Goal: Task Accomplishment & Management: Use online tool/utility

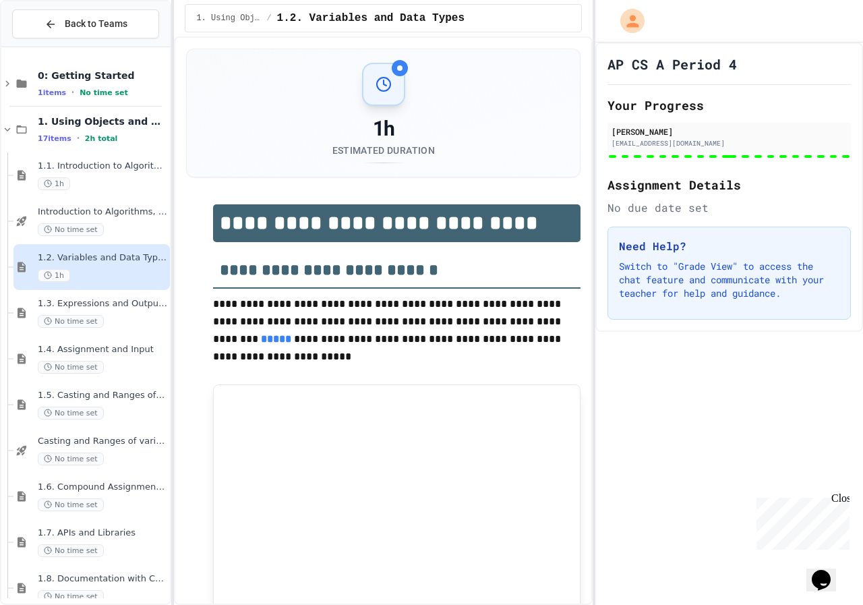
type input "***"
type input "*"
type input "******"
type input "***"
type input "********"
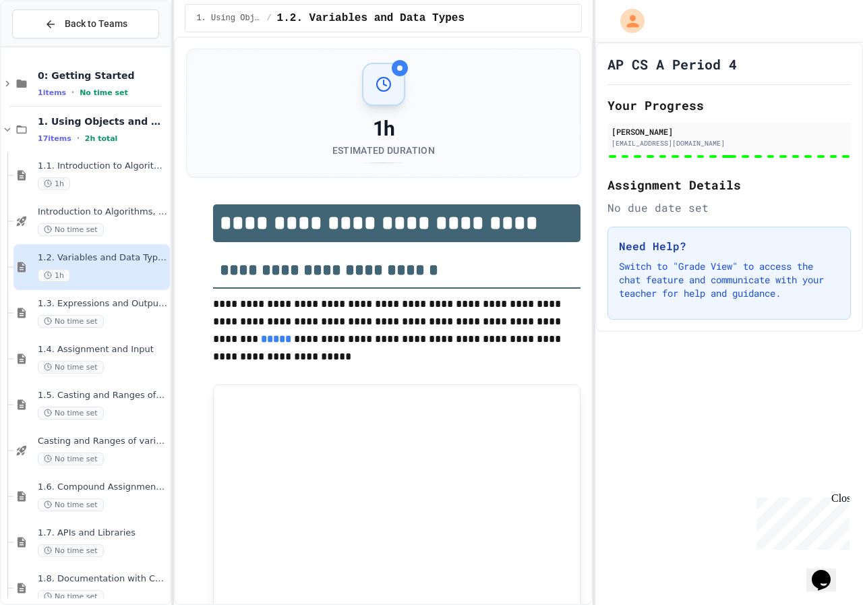
type input "********"
click at [121, 490] on span "1.6. Compound Assignment Operators" at bounding box center [103, 487] width 130 height 11
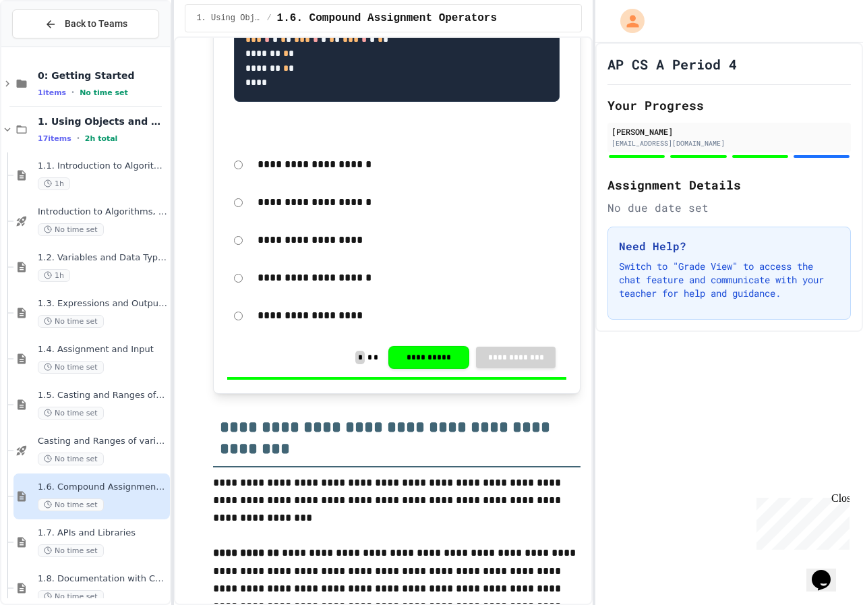
scroll to position [2901, 0]
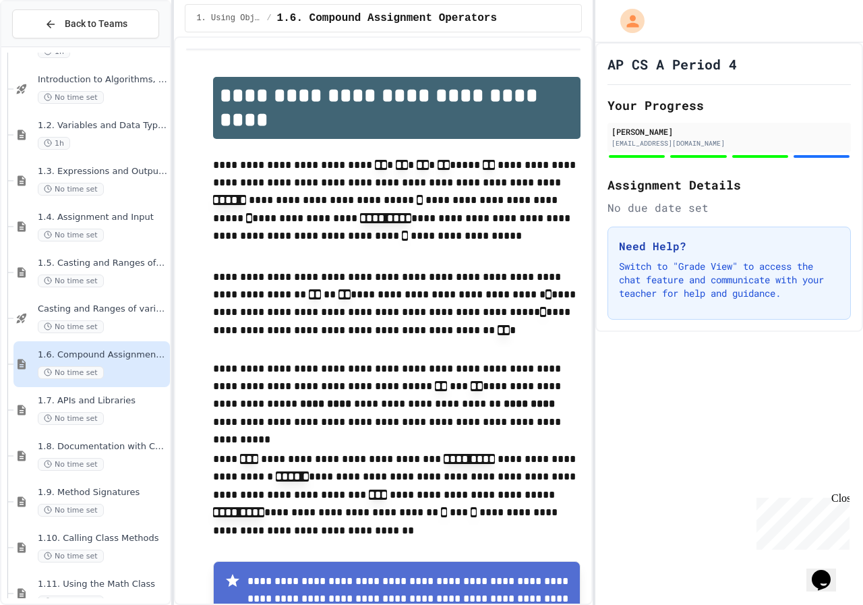
scroll to position [135, 0]
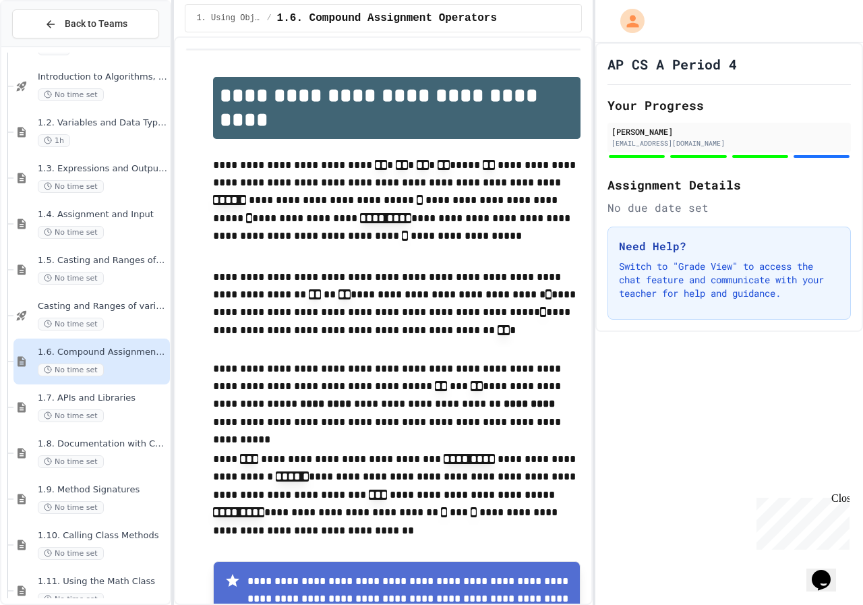
click at [505, 341] on p "**********" at bounding box center [397, 305] width 368 height 74
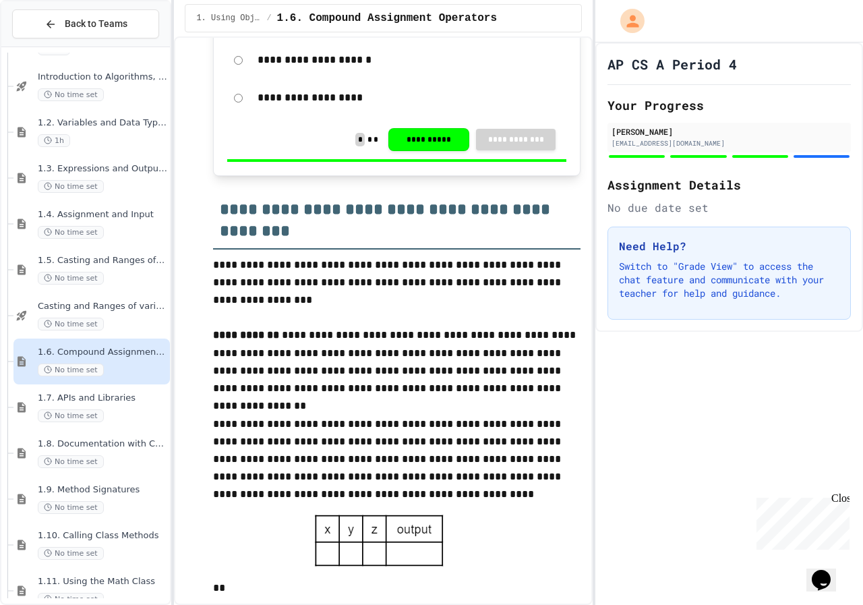
scroll to position [2853, 0]
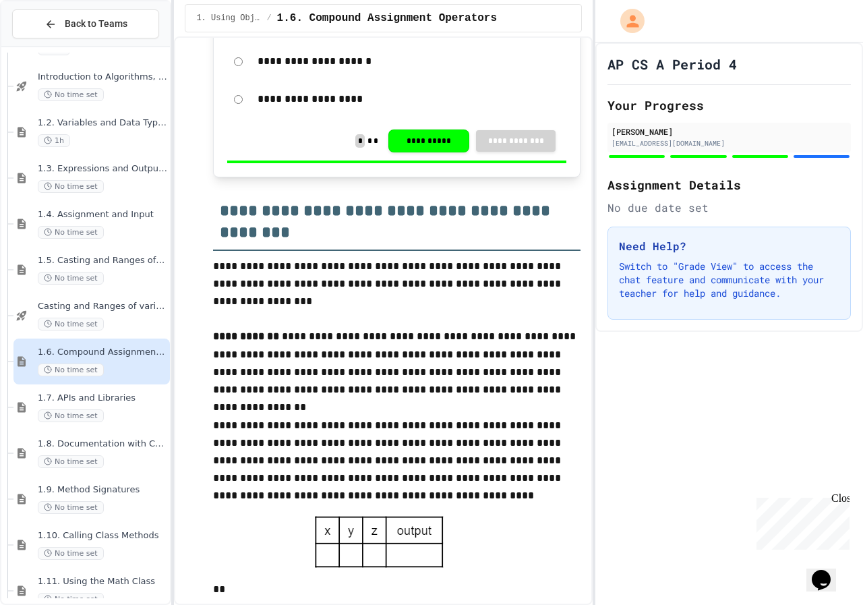
drag, startPoint x: 426, startPoint y: 340, endPoint x: 422, endPoint y: 282, distance: 58.2
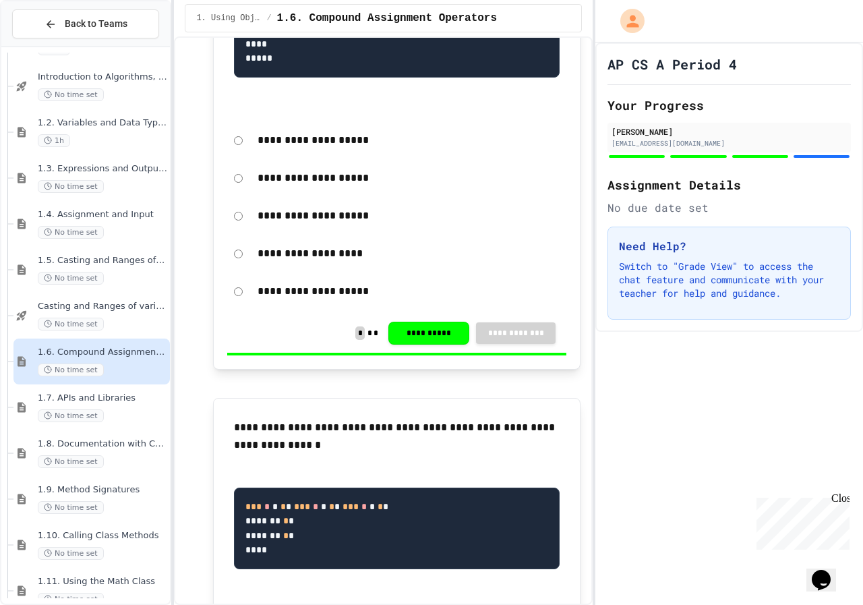
drag, startPoint x: 416, startPoint y: 338, endPoint x: 413, endPoint y: 380, distance: 42.6
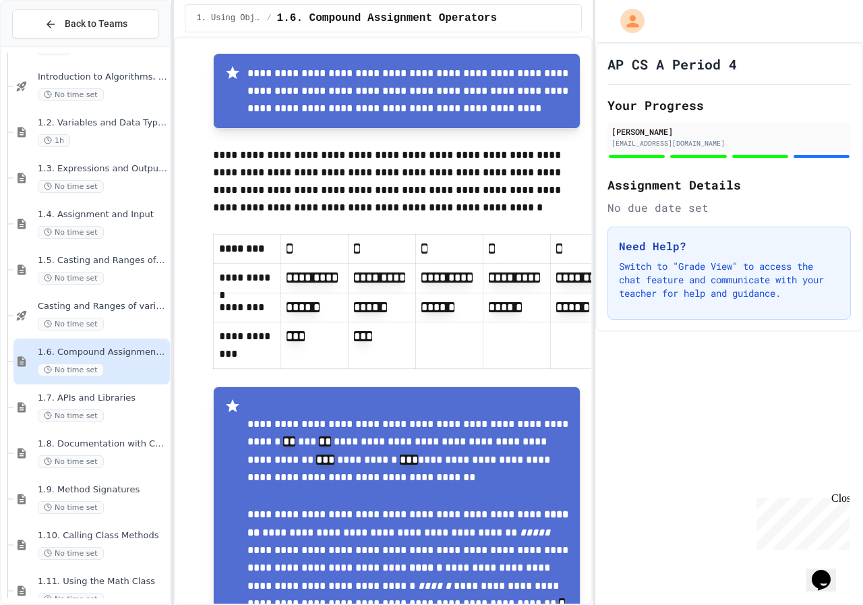
scroll to position [516, 0]
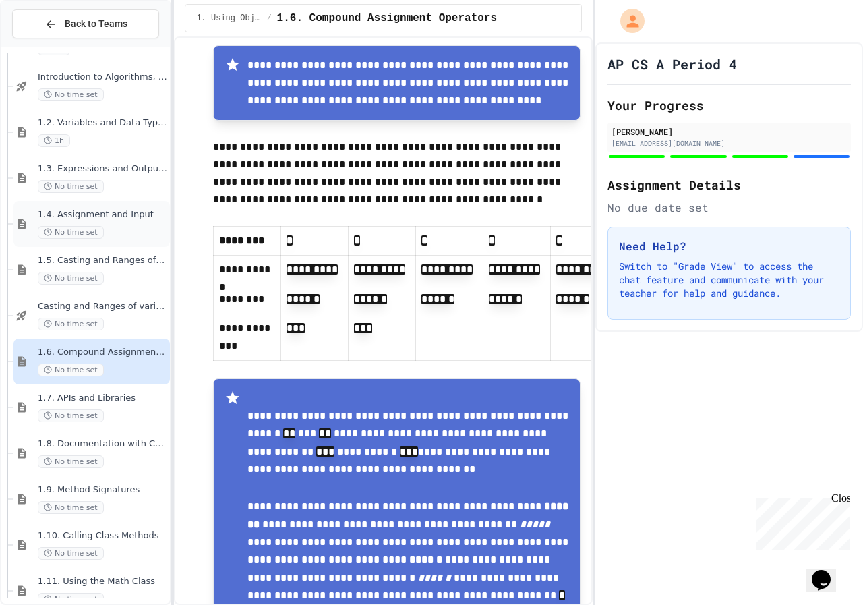
click at [106, 231] on div "No time set" at bounding box center [103, 232] width 130 height 13
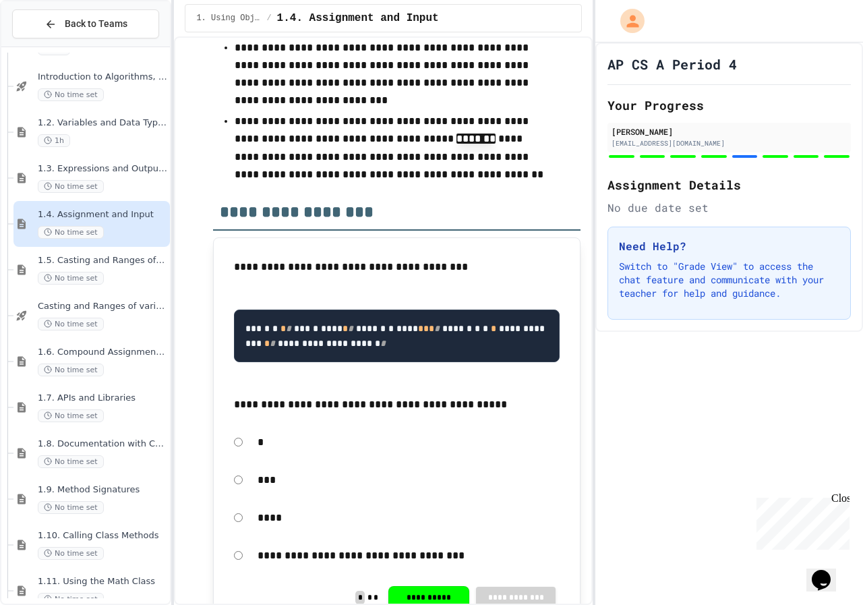
scroll to position [7506, 0]
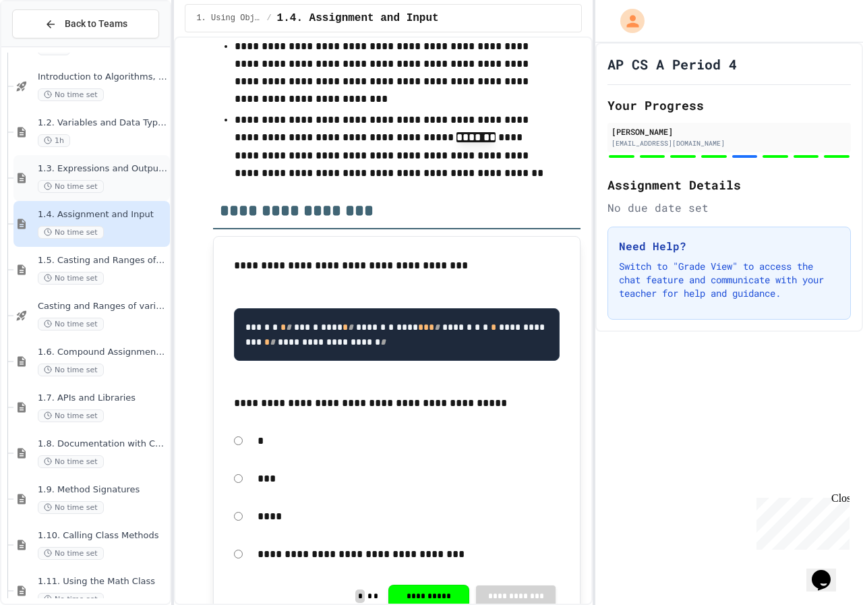
click at [53, 192] on span "No time set" at bounding box center [71, 186] width 66 height 13
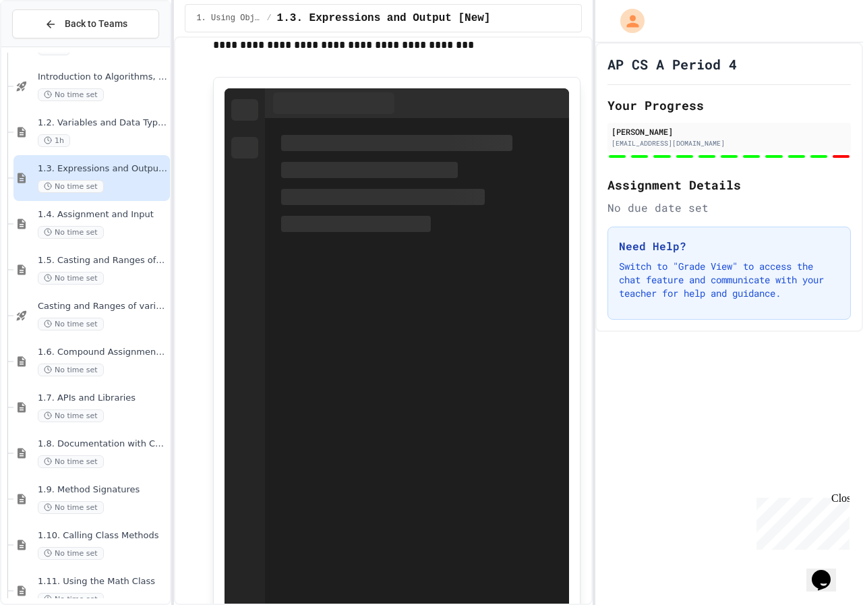
scroll to position [3305, 0]
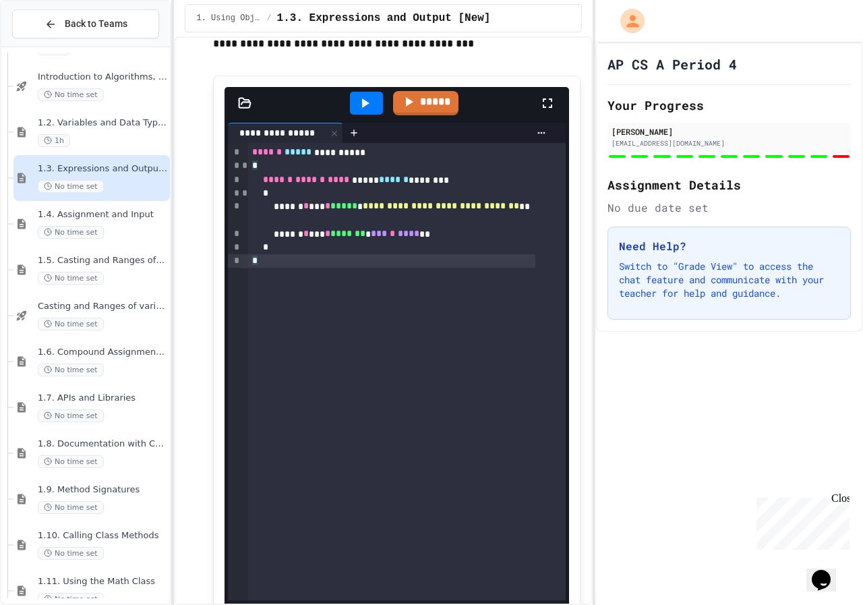
drag, startPoint x: 578, startPoint y: 237, endPoint x: 562, endPoint y: 279, distance: 44.8
click at [541, 333] on div "**********" at bounding box center [383, 320] width 419 height 569
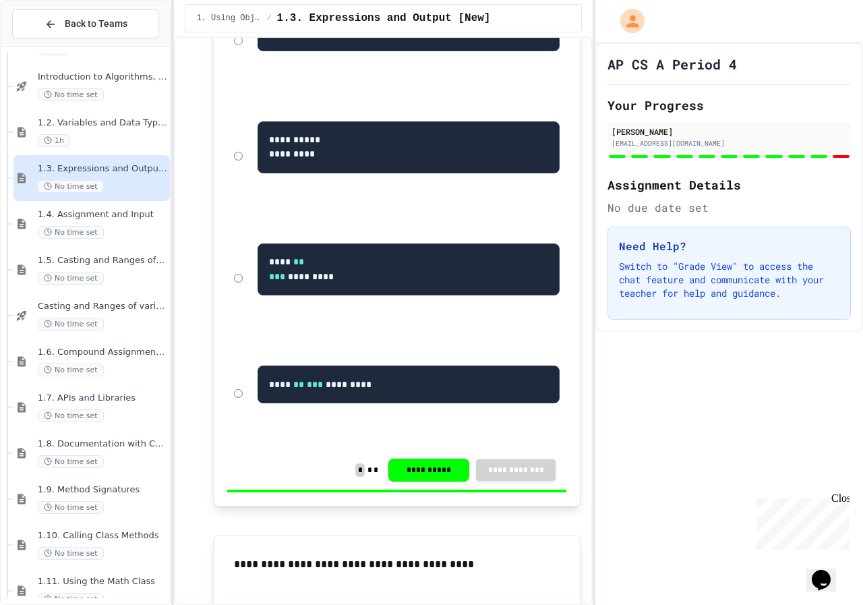
scroll to position [9290, 0]
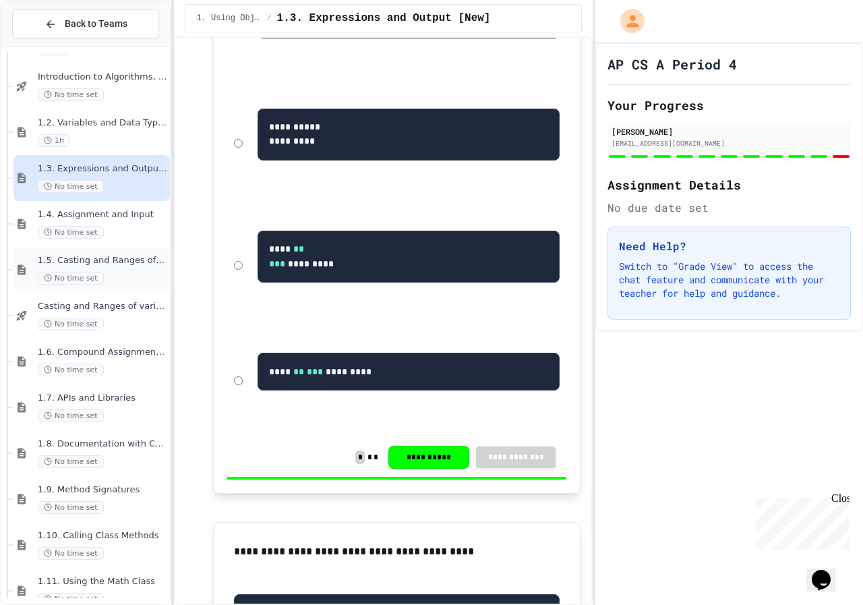
click at [110, 273] on div "No time set" at bounding box center [103, 278] width 130 height 13
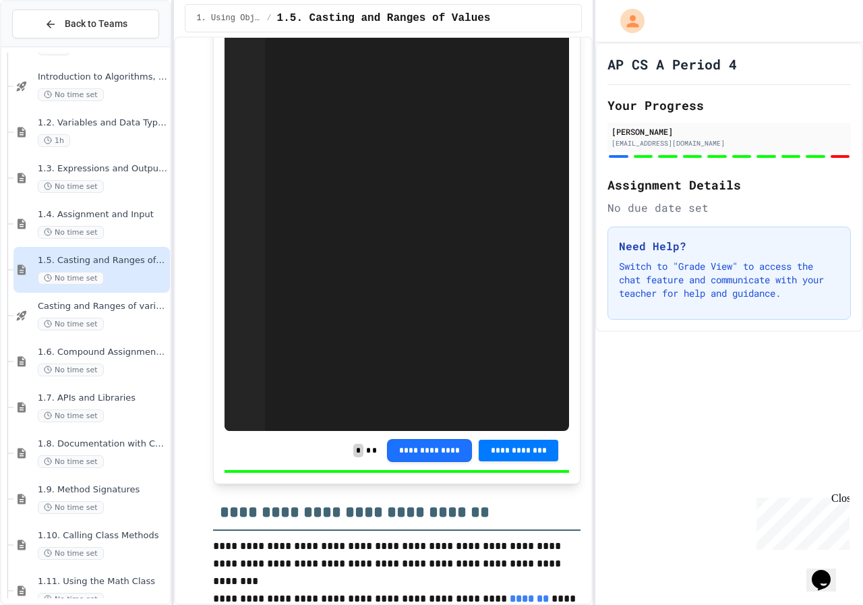
scroll to position [7057, 0]
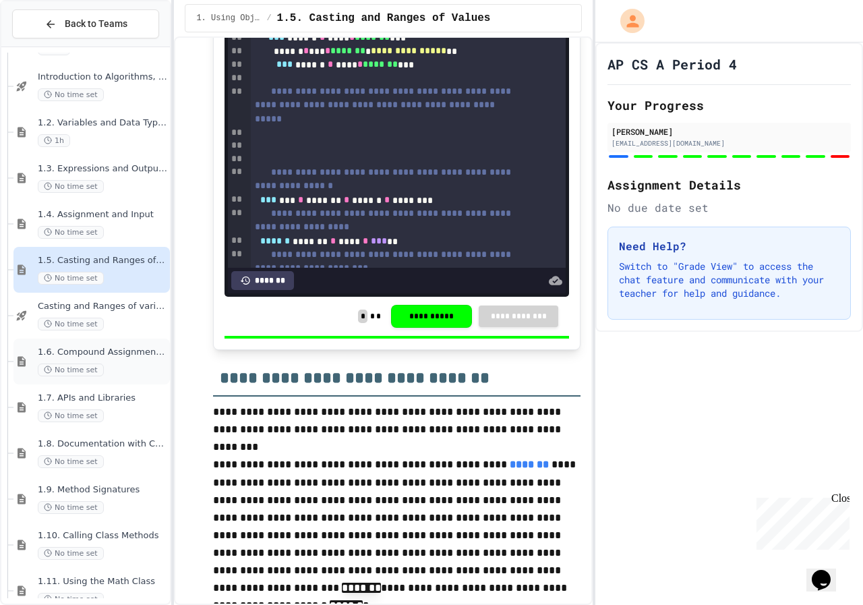
click at [116, 366] on div "No time set" at bounding box center [103, 370] width 130 height 13
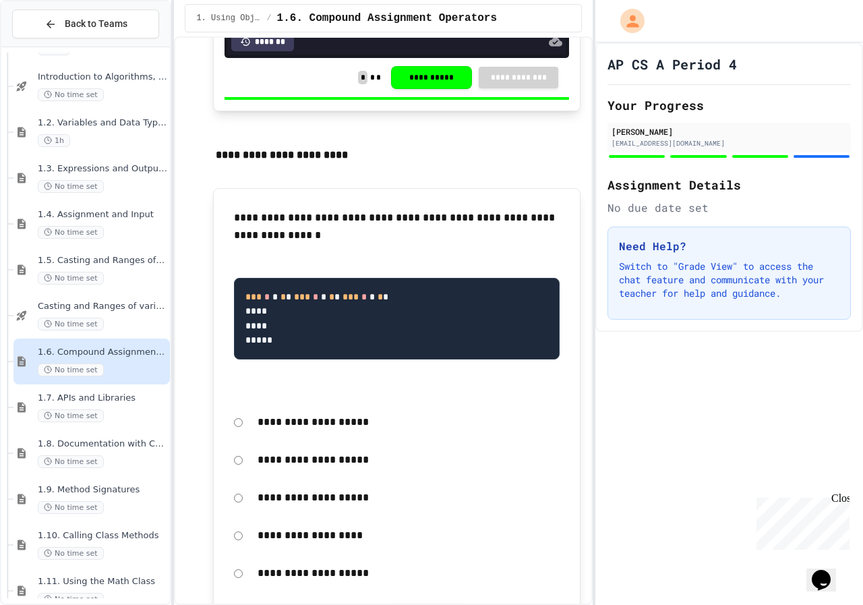
scroll to position [1889, 0]
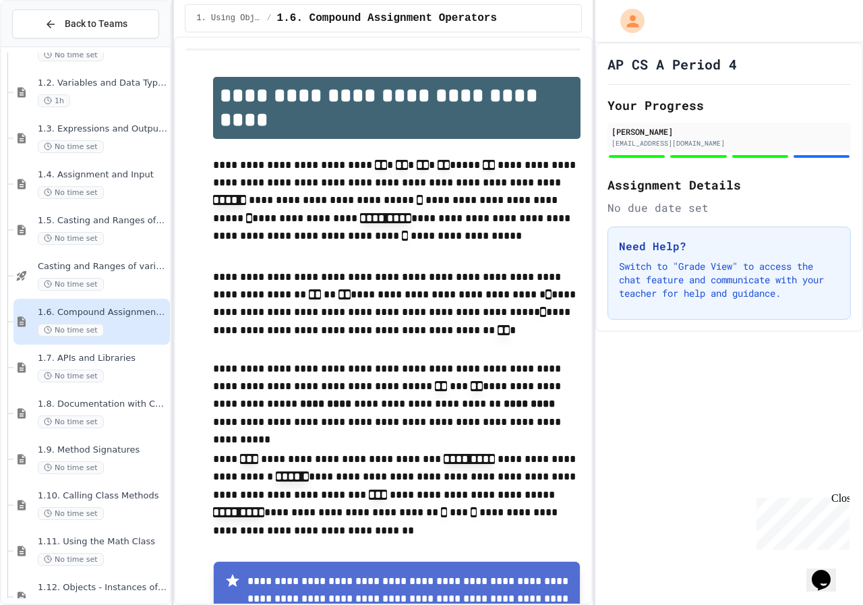
scroll to position [202, 0]
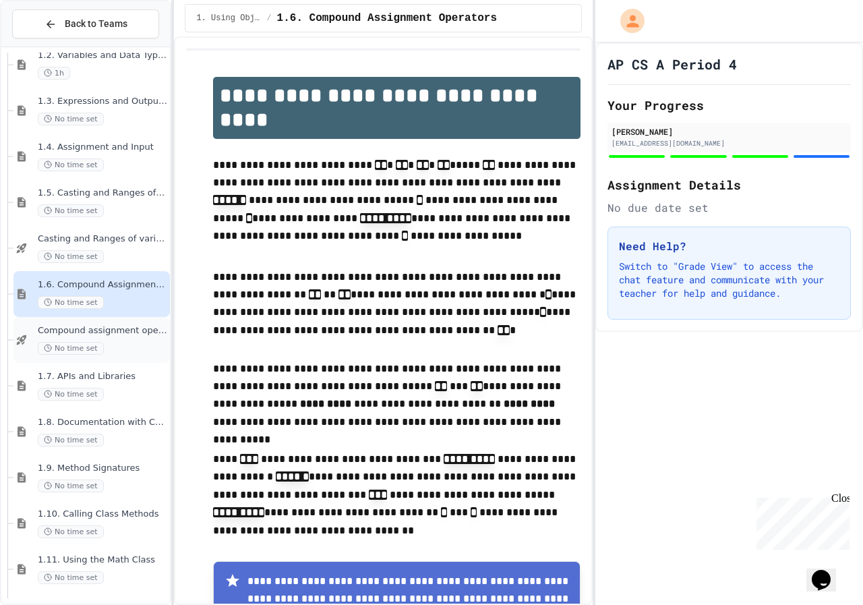
click at [64, 327] on span "Compound assignment operators - Quiz" at bounding box center [103, 330] width 130 height 11
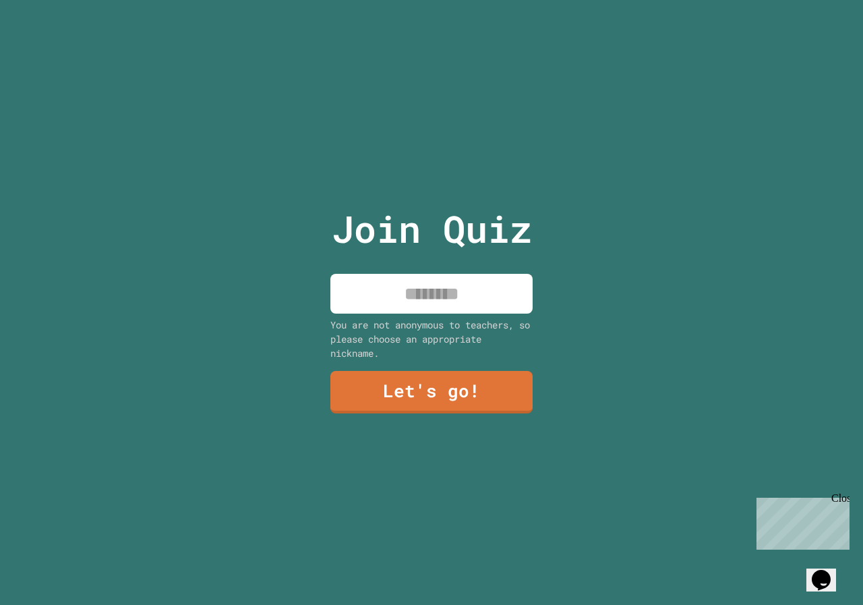
click at [466, 300] on input at bounding box center [432, 294] width 202 height 40
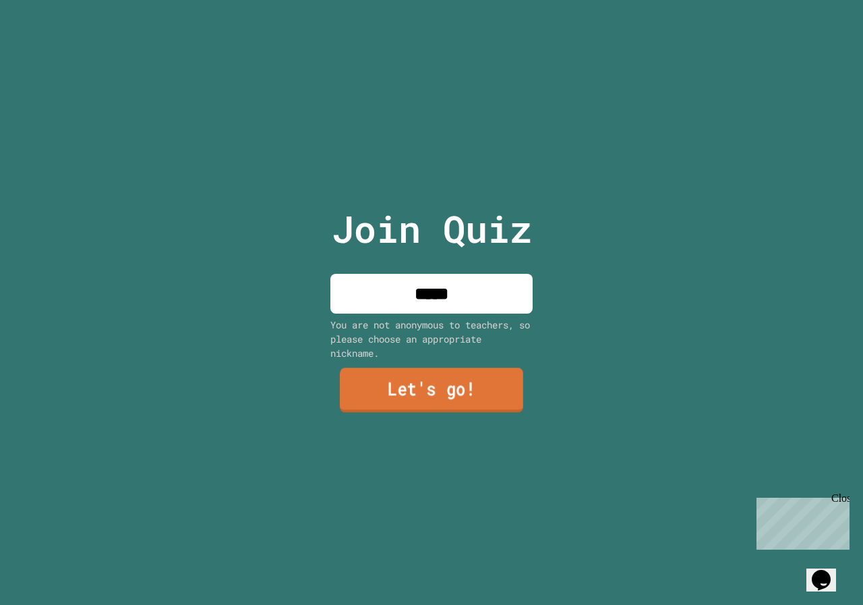
type input "*****"
click at [477, 384] on link "Let's go!" at bounding box center [432, 391] width 202 height 45
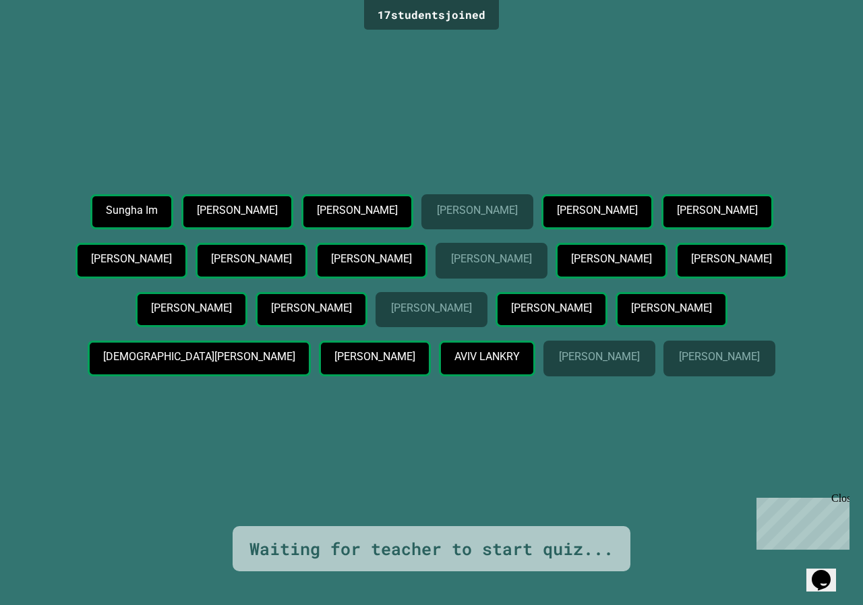
click at [451, 265] on p "[PERSON_NAME]" at bounding box center [491, 259] width 80 height 12
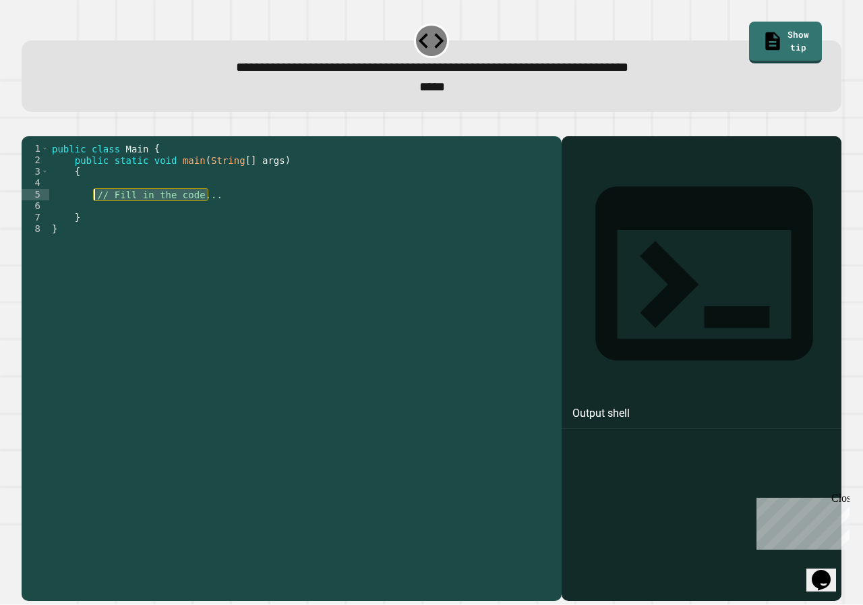
drag, startPoint x: 248, startPoint y: 215, endPoint x: 92, endPoint y: 216, distance: 155.2
click at [92, 216] on div "public class Main { public static void main ( String [ ] args ) { // Fill in th…" at bounding box center [302, 355] width 506 height 424
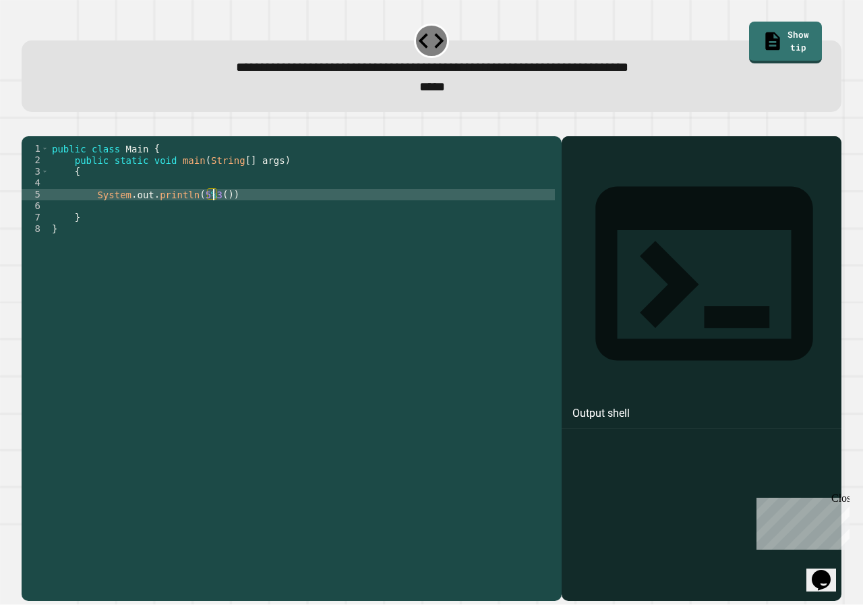
scroll to position [0, 11]
click at [237, 217] on div "public class Main { public static void main ( String [ ] args ) { System . out …" at bounding box center [302, 355] width 506 height 424
click at [28, 125] on button "button" at bounding box center [28, 125] width 0 height 0
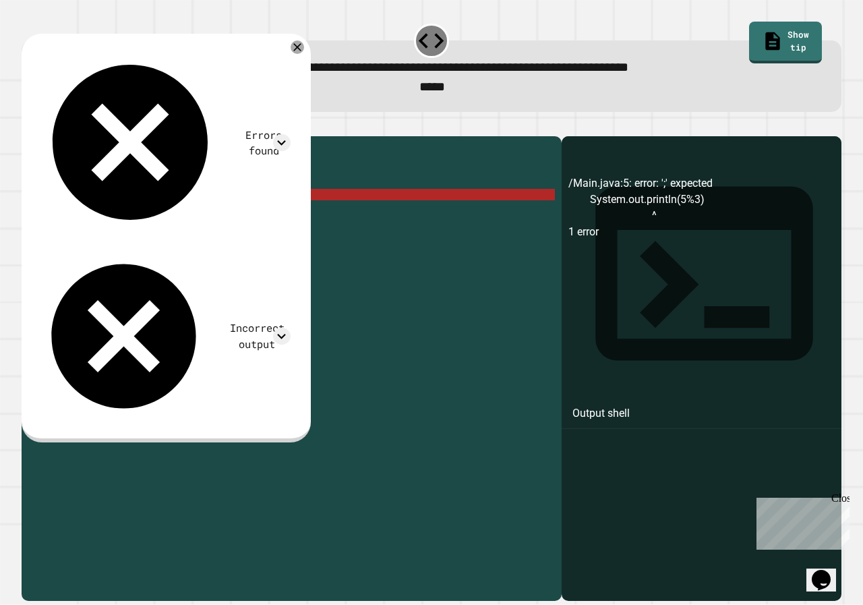
click at [207, 218] on div "public class Main { public static void main ( String [ ] args ) { System . out …" at bounding box center [302, 355] width 506 height 424
click at [208, 215] on div "public class Main { public static void main ( String [ ] args ) { System . out …" at bounding box center [302, 355] width 506 height 424
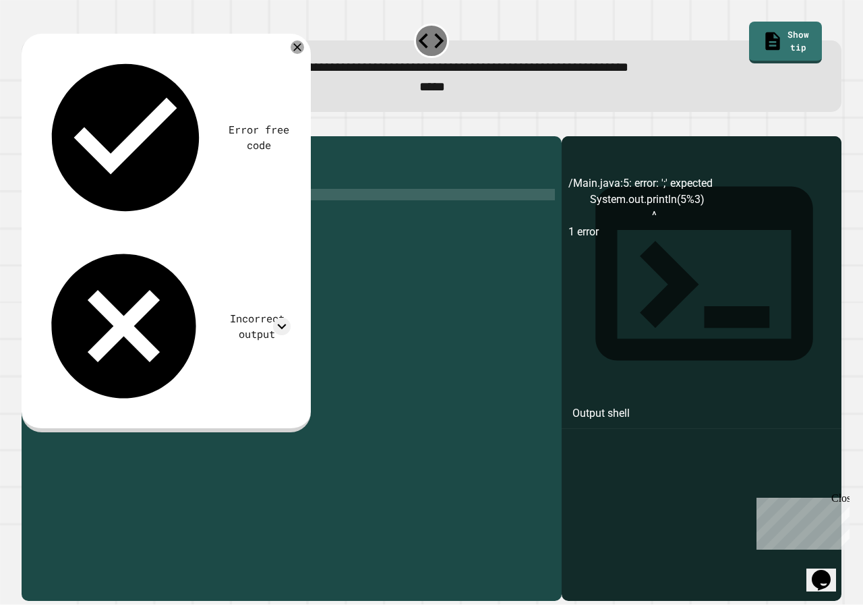
click at [28, 125] on icon "button" at bounding box center [28, 125] width 0 height 0
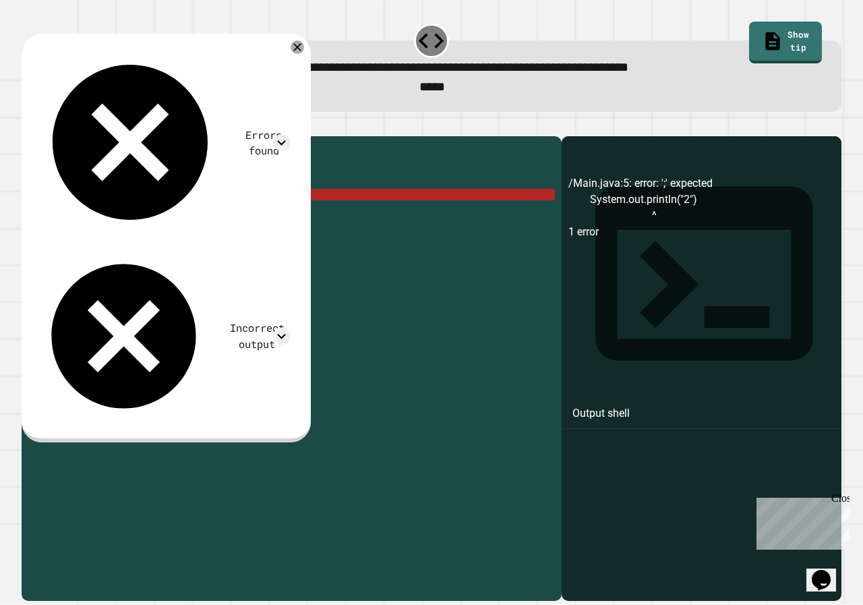
click at [202, 215] on div "public class Main { public static void main ( String [ ] args ) { System . out …" at bounding box center [302, 355] width 506 height 424
click at [206, 212] on div "public class Main { public static void main ( String [ ] args ) { System . out …" at bounding box center [302, 355] width 506 height 424
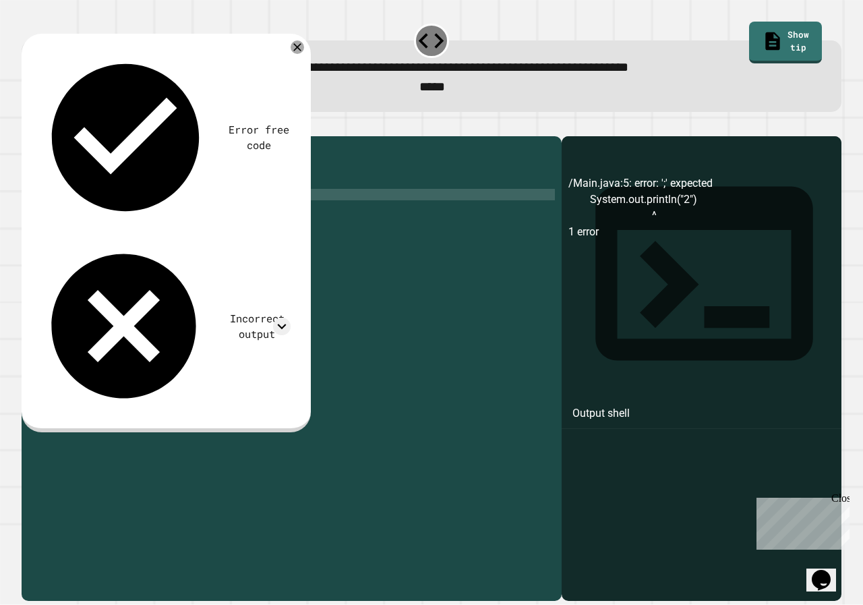
click at [196, 215] on div "public class Main { public static void main ( String [ ] args ) { System . out …" at bounding box center [302, 355] width 506 height 424
click at [11, 138] on div "**********" at bounding box center [431, 302] width 863 height 605
click at [28, 125] on icon "button" at bounding box center [28, 125] width 0 height 0
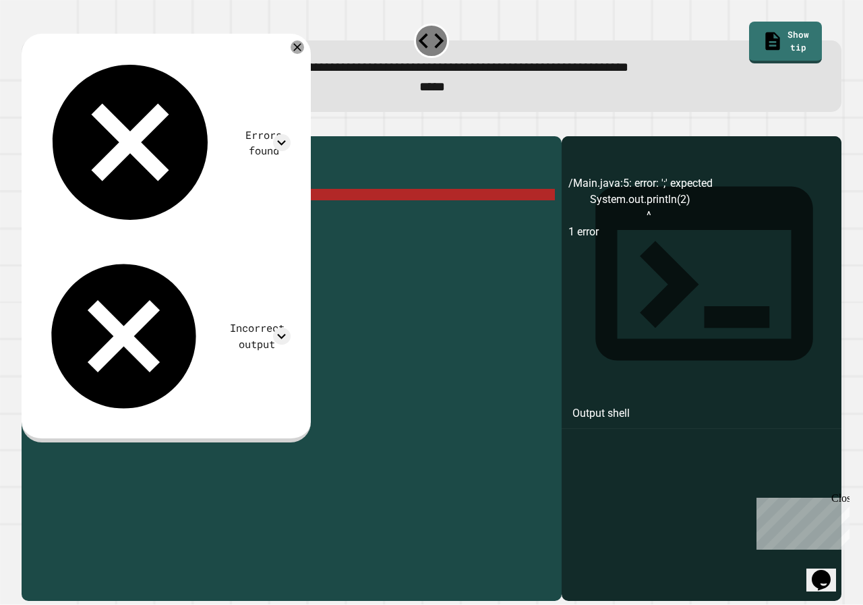
click at [204, 215] on div "public class Main { public static void main ( String [ ] args ) { System . out …" at bounding box center [302, 355] width 506 height 424
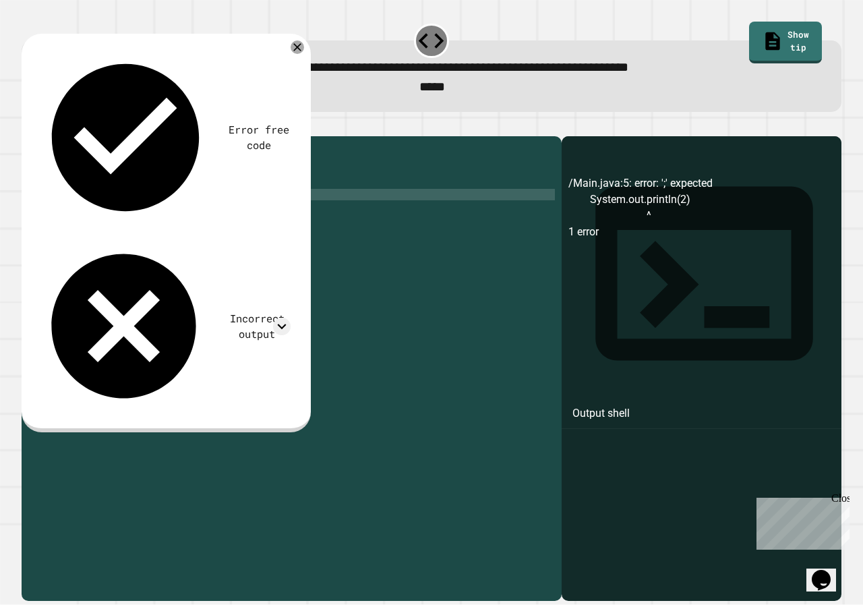
scroll to position [0, 11]
type textarea "**********"
click at [30, 119] on div "**********" at bounding box center [432, 360] width 829 height 489
click at [39, 136] on icon "button" at bounding box center [37, 133] width 7 height 9
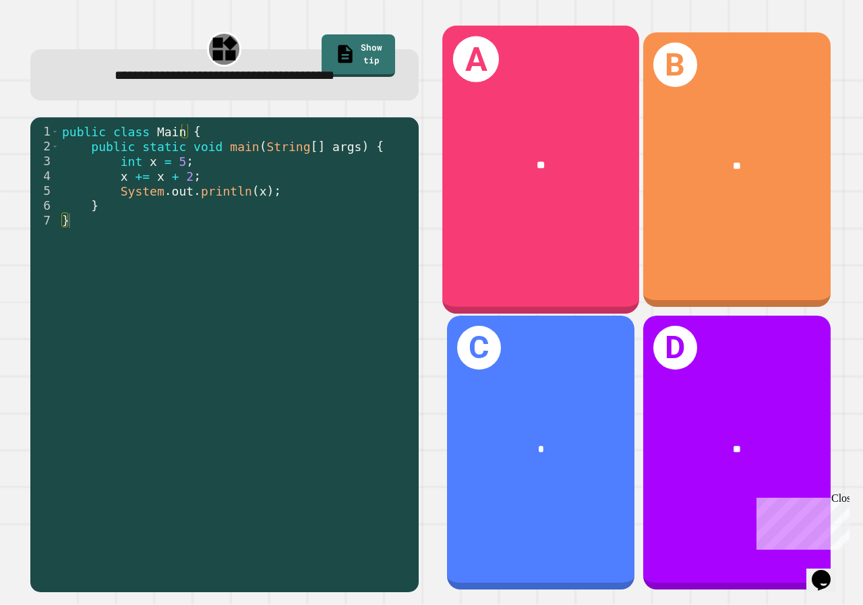
click at [554, 196] on div "A **" at bounding box center [541, 170] width 197 height 288
click at [495, 203] on div "A **" at bounding box center [541, 170] width 197 height 288
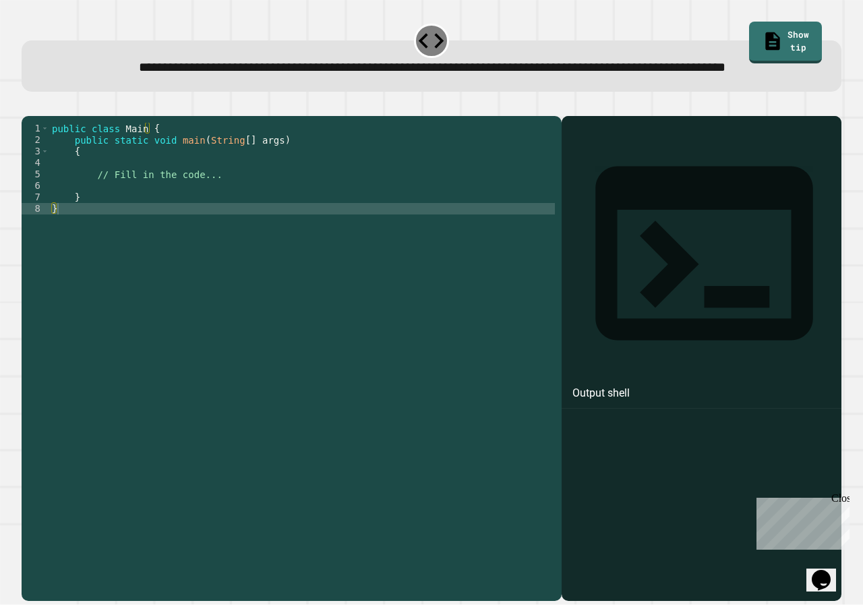
click at [237, 234] on div "public class Main { public static void main ( String [ ] args ) { // Fill in th…" at bounding box center [302, 335] width 506 height 424
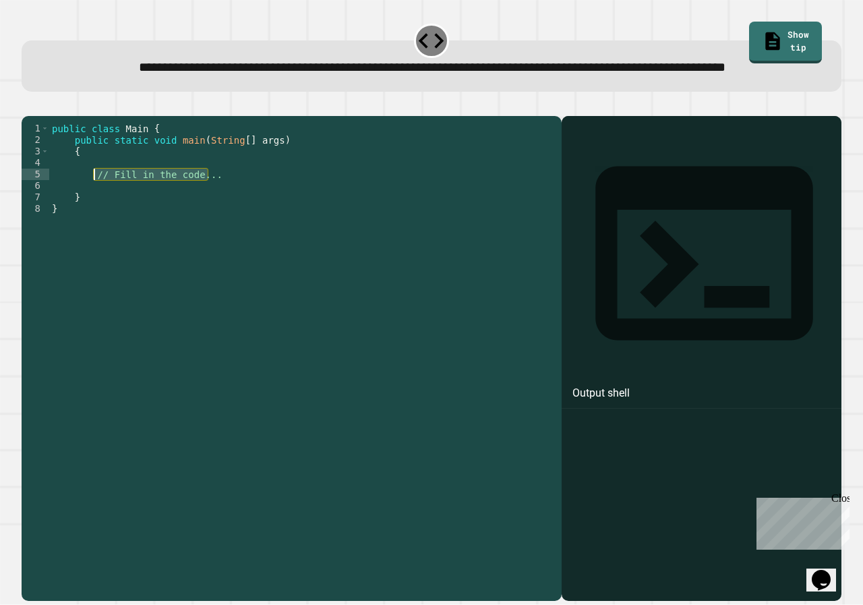
drag, startPoint x: 234, startPoint y: 215, endPoint x: 94, endPoint y: 215, distance: 140.3
click at [94, 215] on div "public class Main { public static void main ( String [ ] args ) { // Fill in th…" at bounding box center [302, 335] width 506 height 424
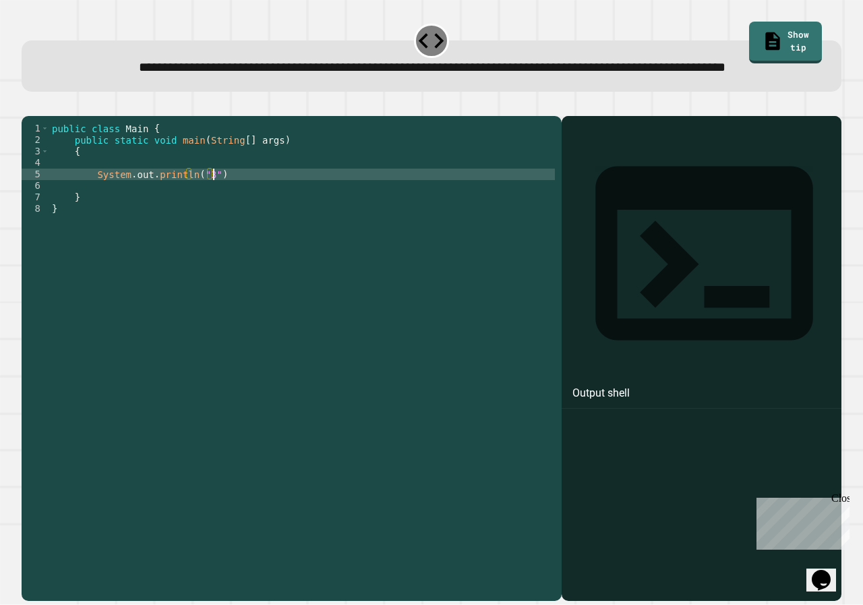
scroll to position [0, 11]
type textarea "**********"
click at [28, 105] on button "button" at bounding box center [28, 105] width 0 height 0
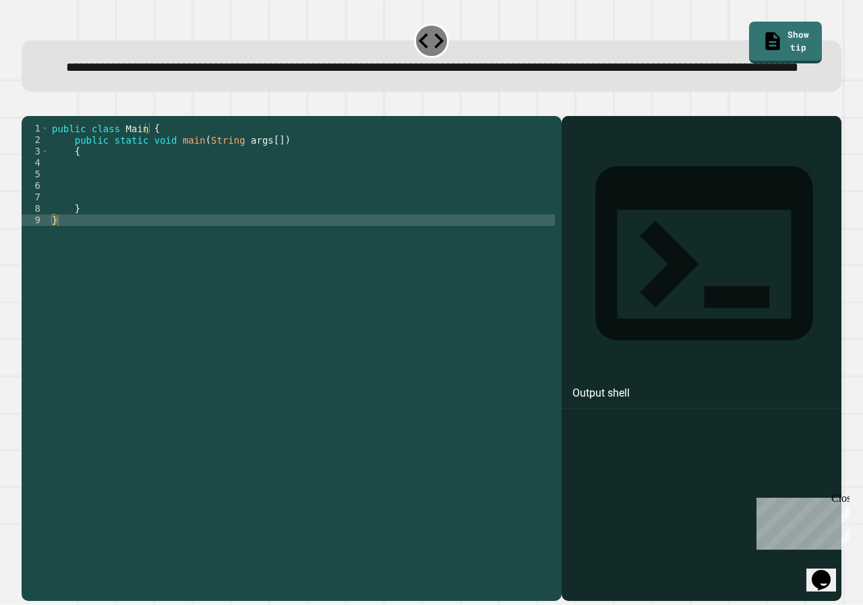
click at [264, 204] on div "public class Main { public static void main ( String args [ ]) { } }" at bounding box center [302, 335] width 506 height 424
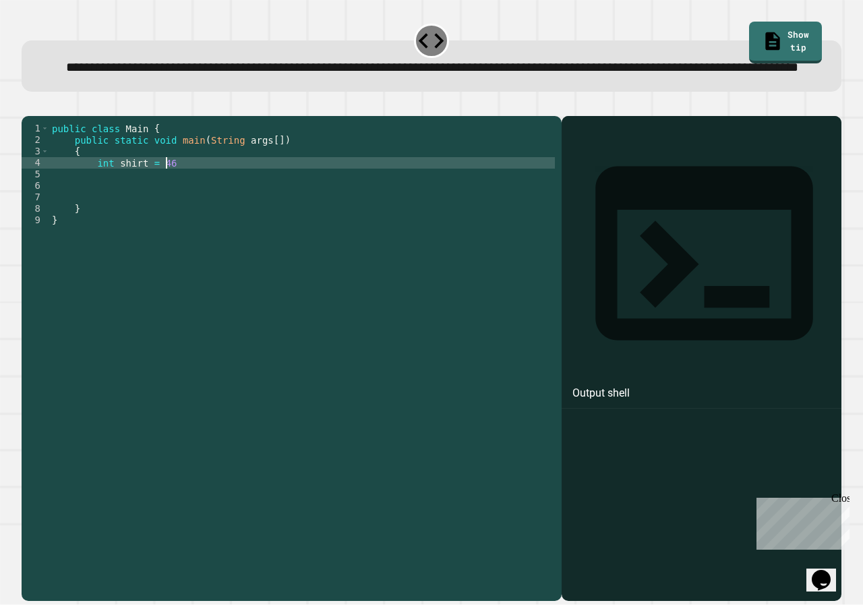
scroll to position [0, 7]
type textarea "**********"
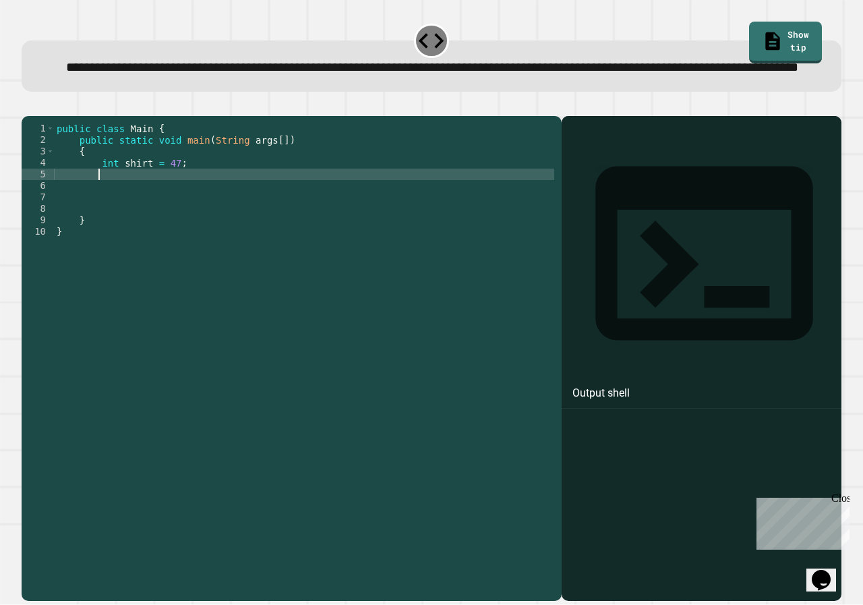
scroll to position [0, 2]
type textarea "**********"
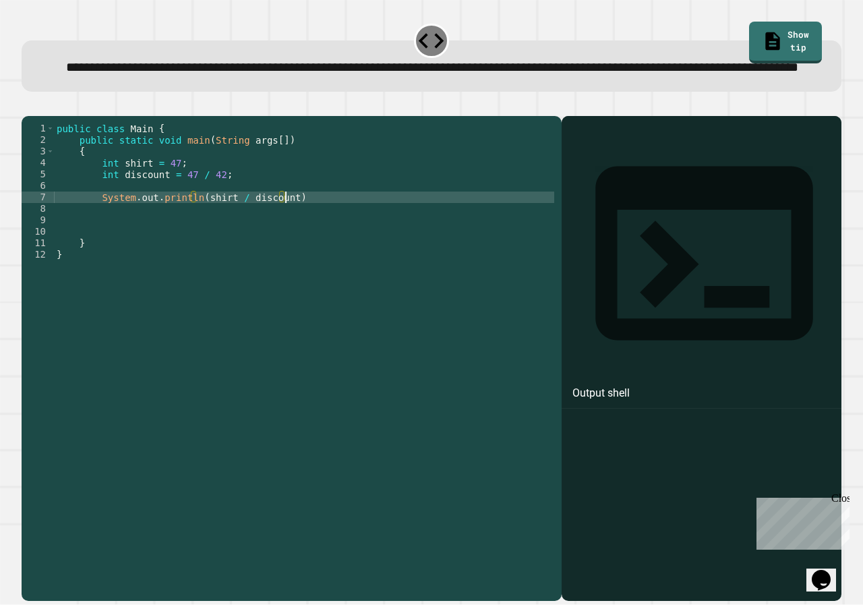
scroll to position [0, 16]
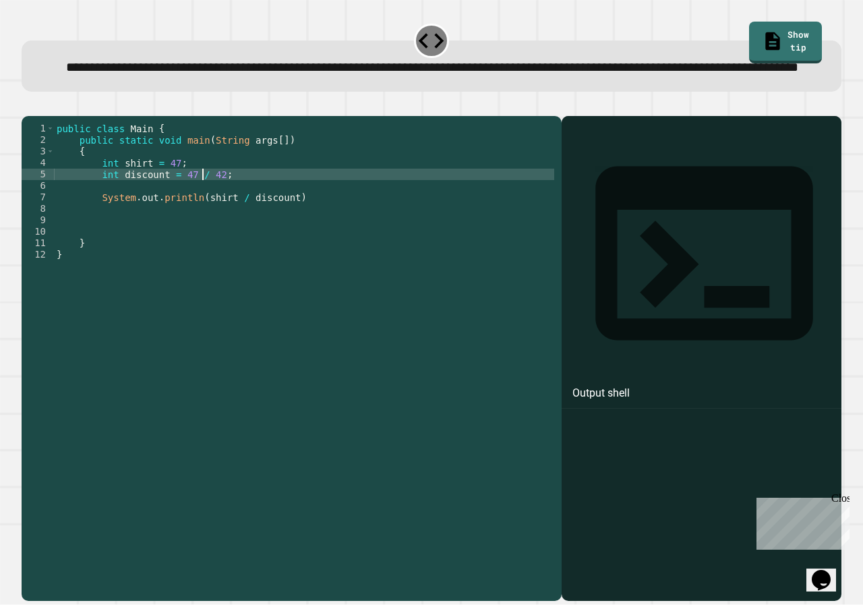
click at [200, 215] on div "public class Main { public static void main ( String args [ ]) { int shirt = 47…" at bounding box center [304, 335] width 501 height 424
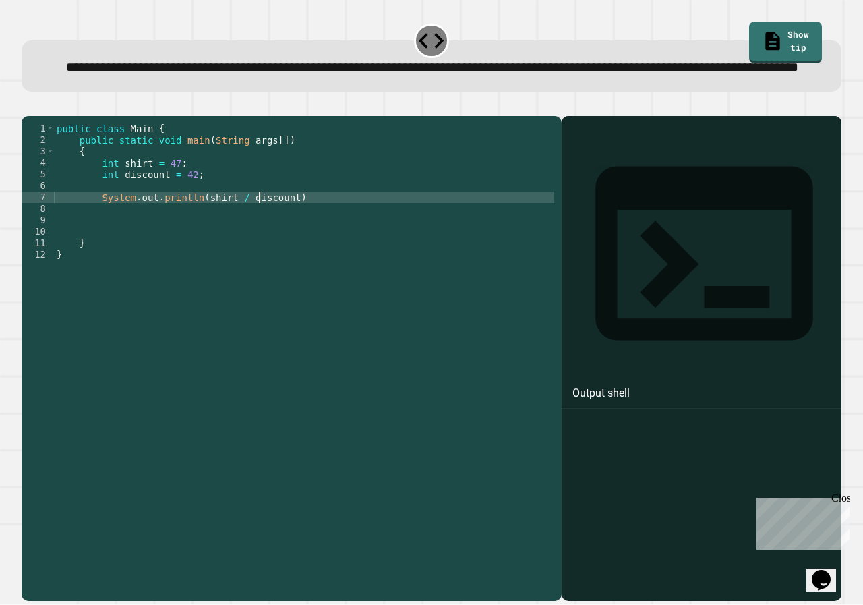
click at [259, 238] on div "public class Main { public static void main ( String args [ ]) { int shirt = 47…" at bounding box center [304, 335] width 501 height 424
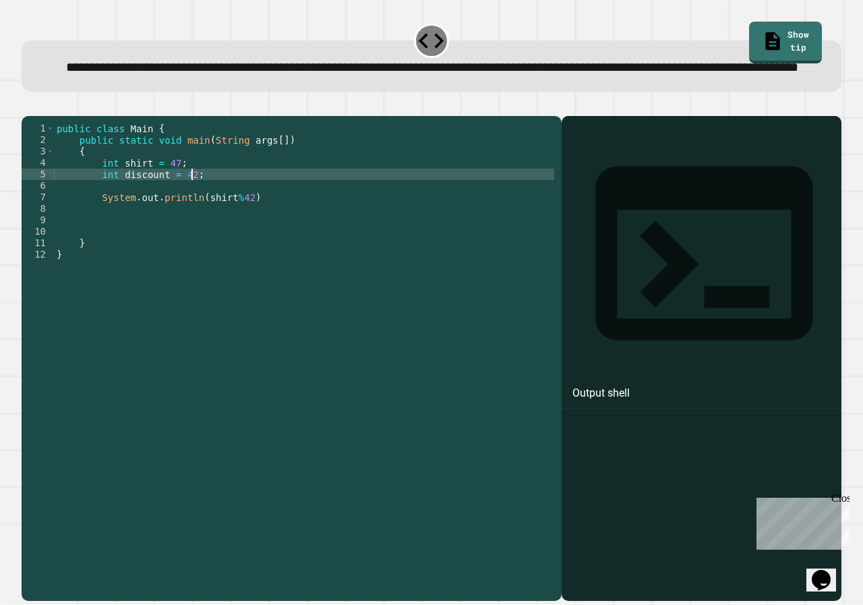
click at [203, 216] on div "public class Main { public static void main ( String args [ ]) { int shirt = 47…" at bounding box center [304, 335] width 501 height 424
click at [279, 232] on div "public class Main { public static void main ( String args [ ]) { int shirt = 47…" at bounding box center [304, 335] width 501 height 424
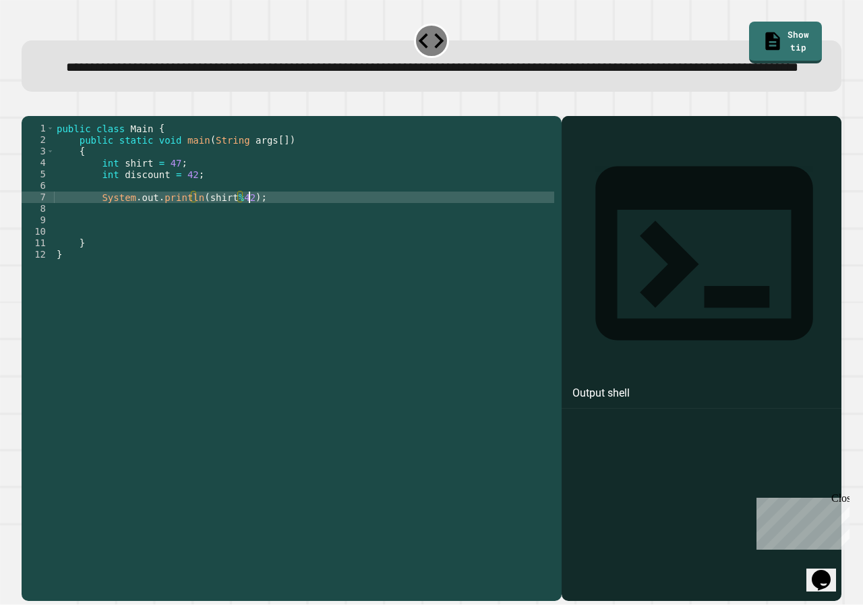
scroll to position [0, 13]
click at [28, 105] on button "button" at bounding box center [28, 105] width 0 height 0
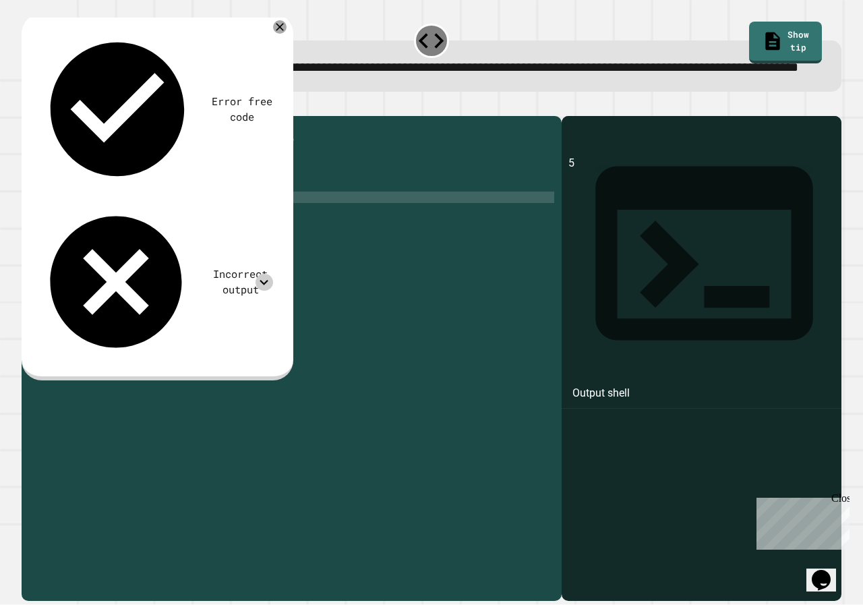
click at [263, 274] on icon at bounding box center [265, 283] width 18 height 18
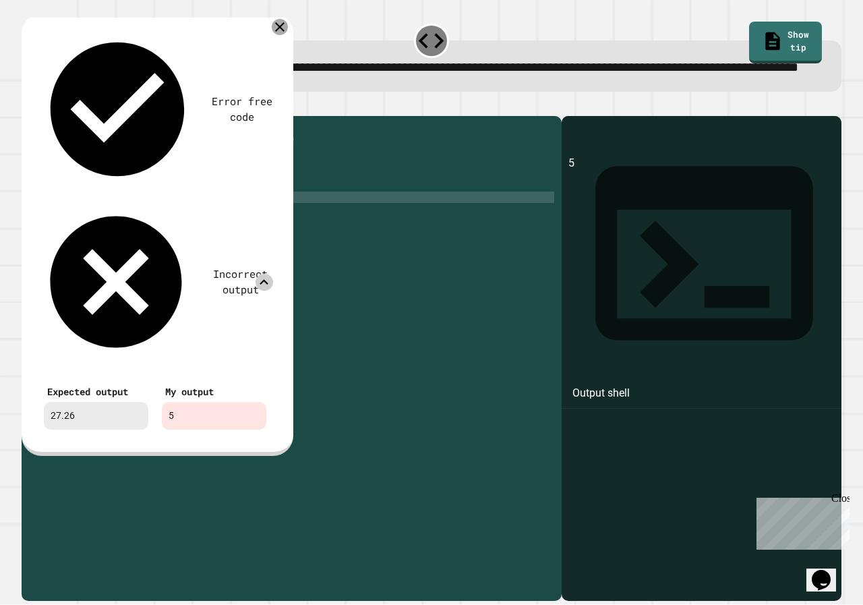
click at [278, 35] on icon at bounding box center [280, 27] width 16 height 16
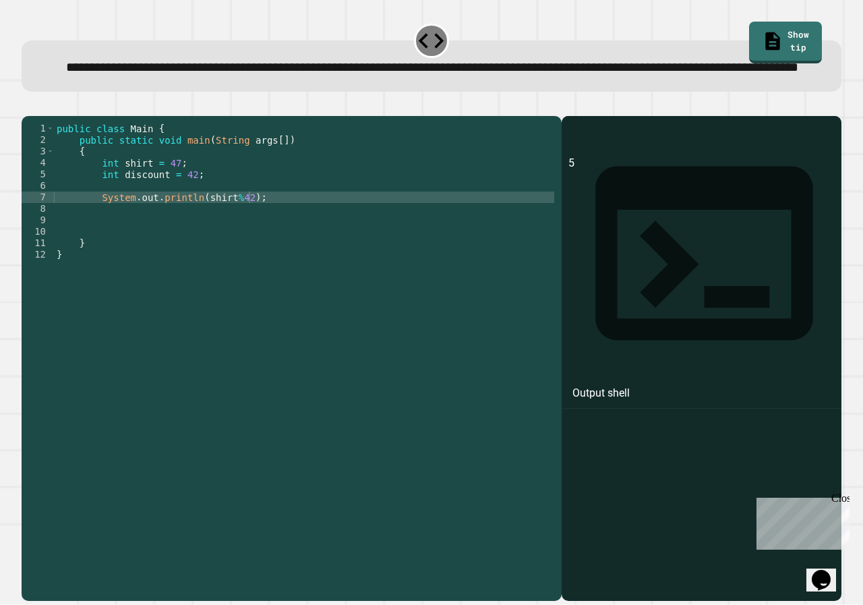
click at [240, 235] on div "public class Main { public static void main ( String args [ ]) { int shirt = 47…" at bounding box center [304, 335] width 501 height 424
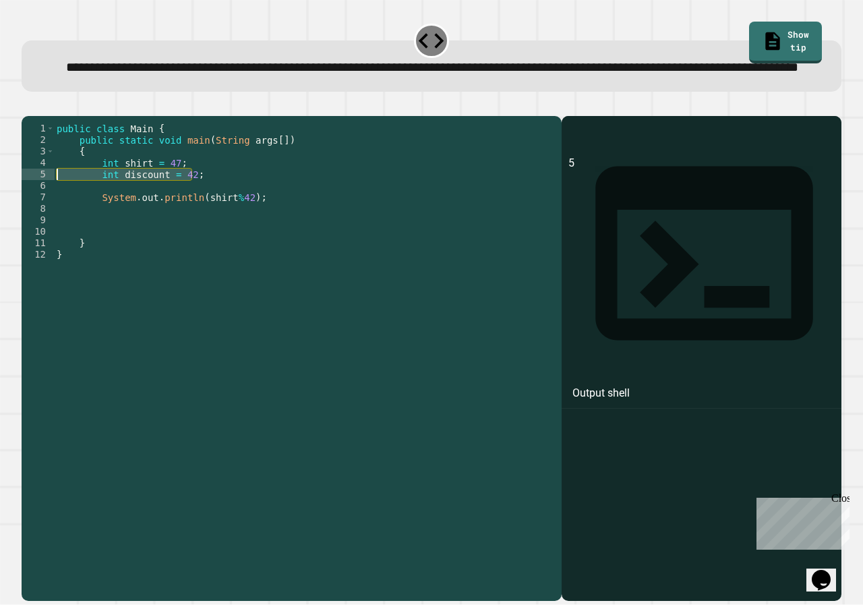
drag, startPoint x: 198, startPoint y: 212, endPoint x: 59, endPoint y: 211, distance: 138.3
click at [59, 211] on div "public class Main { public static void main ( String args [ ]) { int shirt = 47…" at bounding box center [304, 335] width 501 height 424
click at [189, 212] on div "public class Main { public static void main ( String args [ ]) { int shirt = 47…" at bounding box center [304, 323] width 501 height 401
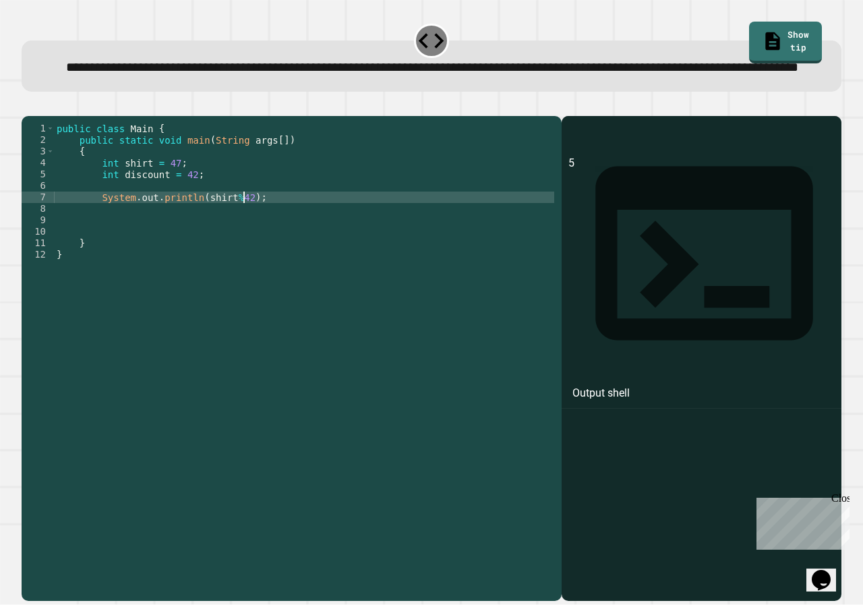
click at [242, 237] on div "public class Main { public static void main ( String args [ ]) { int shirt = 47…" at bounding box center [304, 335] width 501 height 424
click at [177, 214] on div "public class Main { public static void main ( String args [ ]) { int shirt = 47…" at bounding box center [304, 335] width 501 height 424
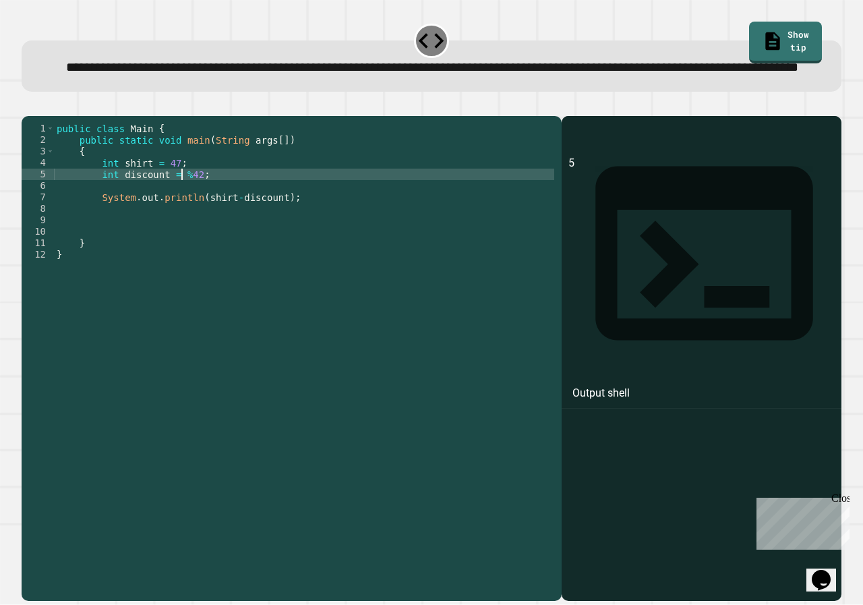
click at [28, 105] on button "button" at bounding box center [28, 105] width 0 height 0
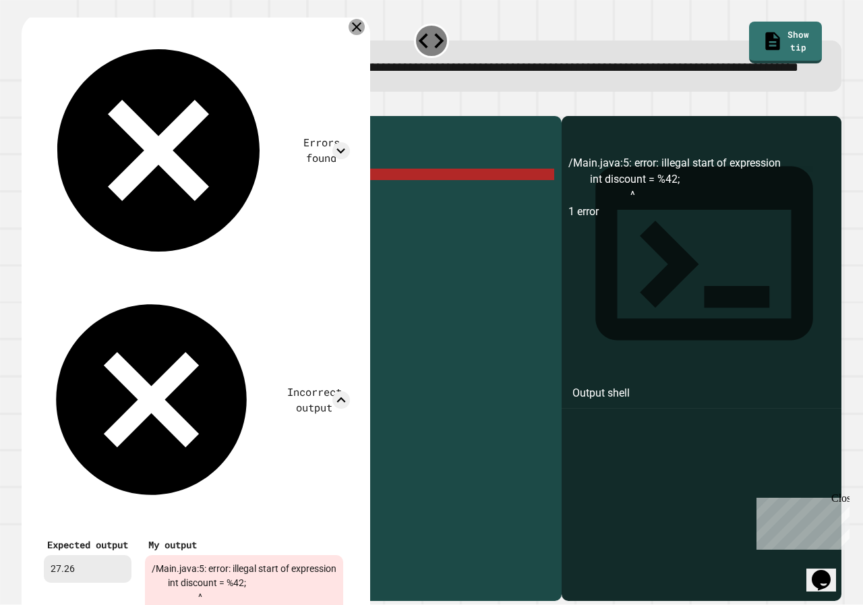
click at [362, 32] on icon at bounding box center [356, 26] width 9 height 9
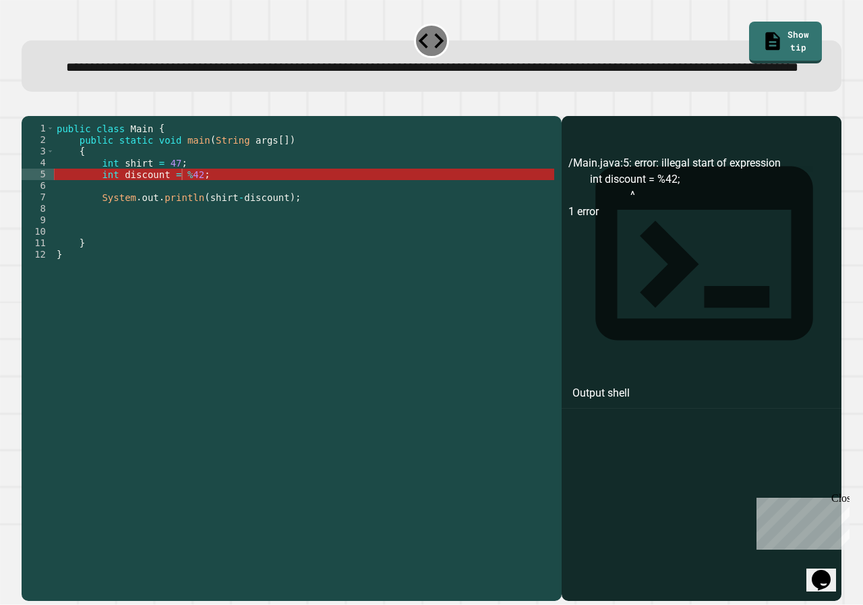
click at [183, 213] on div "public class Main { public static void main ( String args [ ]) { int shirt = 47…" at bounding box center [304, 335] width 501 height 424
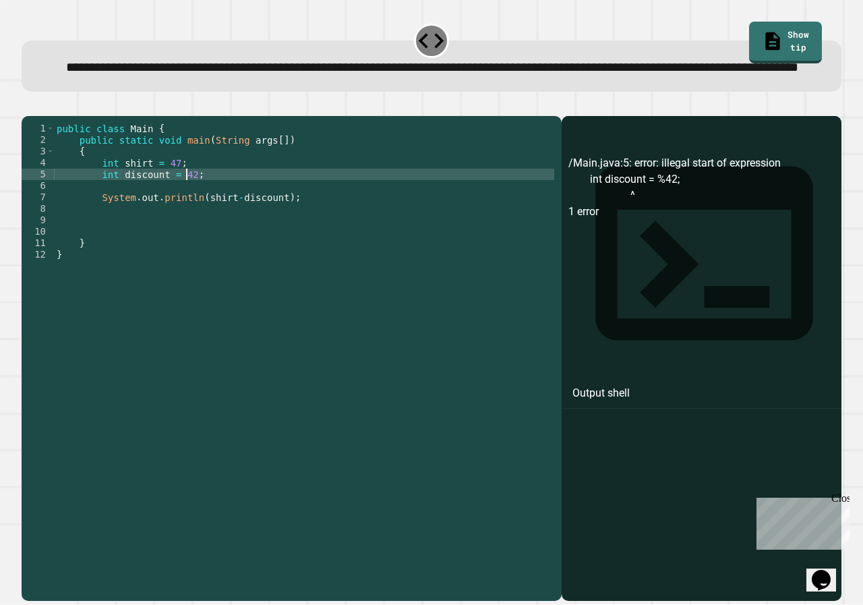
click at [186, 214] on div "public class Main { public static void main ( String args [ ]) { int shirt = 47…" at bounding box center [304, 335] width 501 height 424
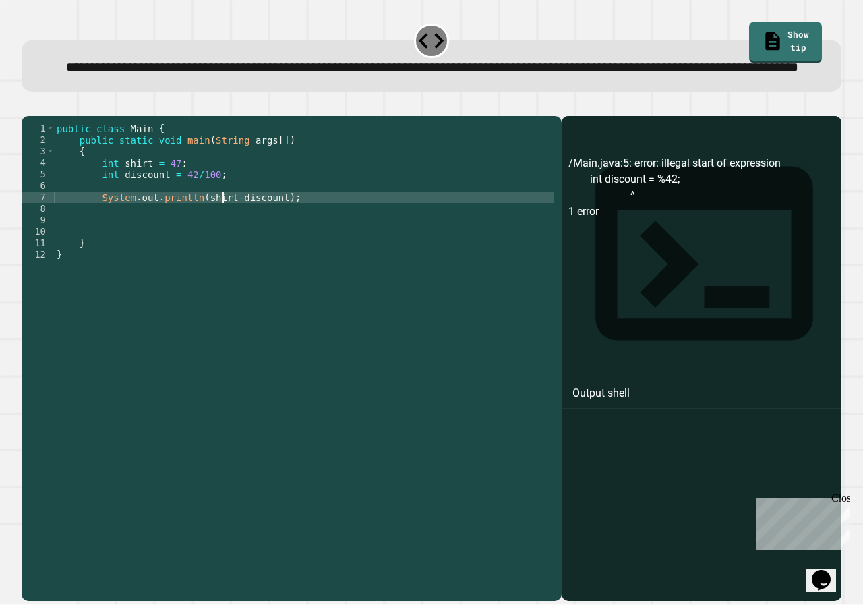
click at [223, 237] on div "public class Main { public static void main ( String args [ ]) { int shirt = 47…" at bounding box center [304, 335] width 501 height 424
click at [227, 237] on div "public class Main { public static void main ( String args [ ]) { int shirt = 47…" at bounding box center [304, 335] width 501 height 424
click at [28, 105] on icon "button" at bounding box center [28, 105] width 0 height 0
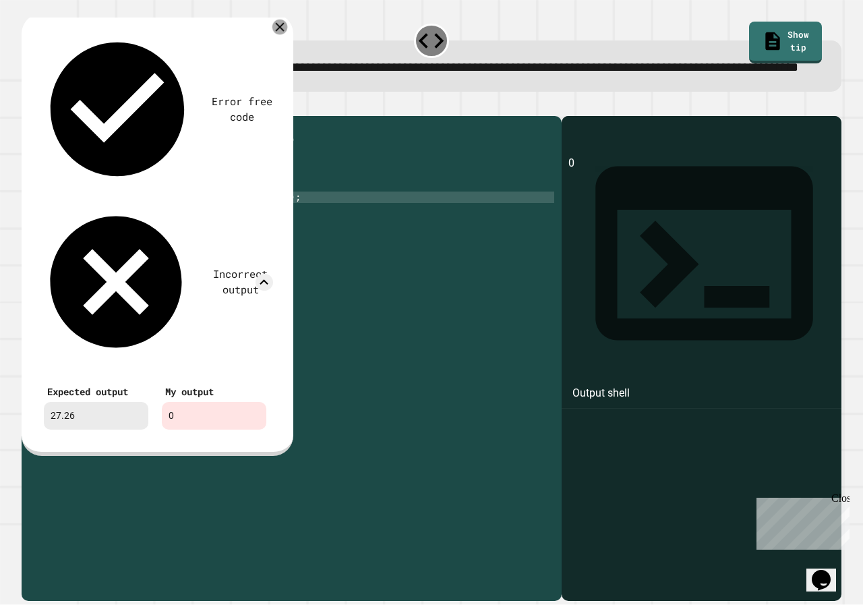
click at [282, 34] on icon at bounding box center [280, 27] width 15 height 15
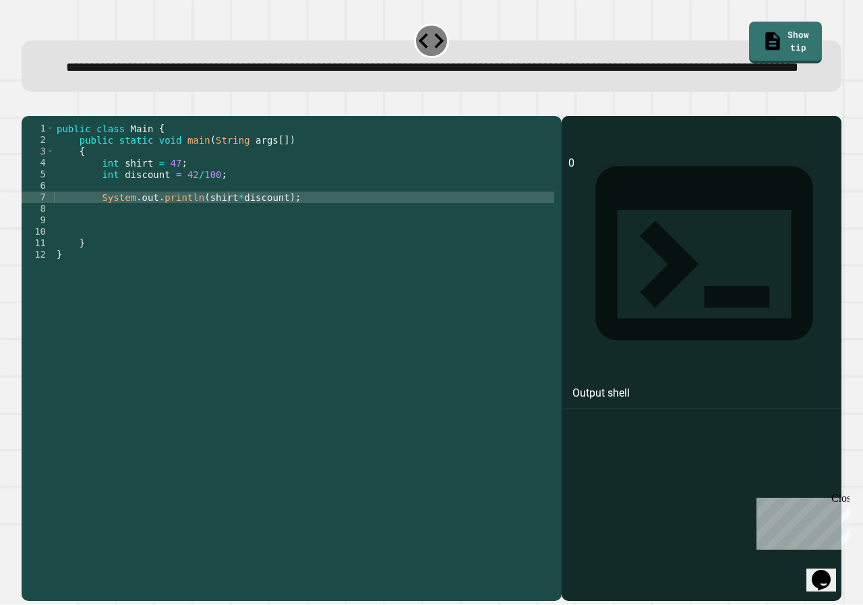
click at [230, 237] on div "public class Main { public static void main ( String args [ ]) { int shirt = 47…" at bounding box center [304, 335] width 501 height 424
click at [28, 105] on icon "button" at bounding box center [28, 105] width 0 height 0
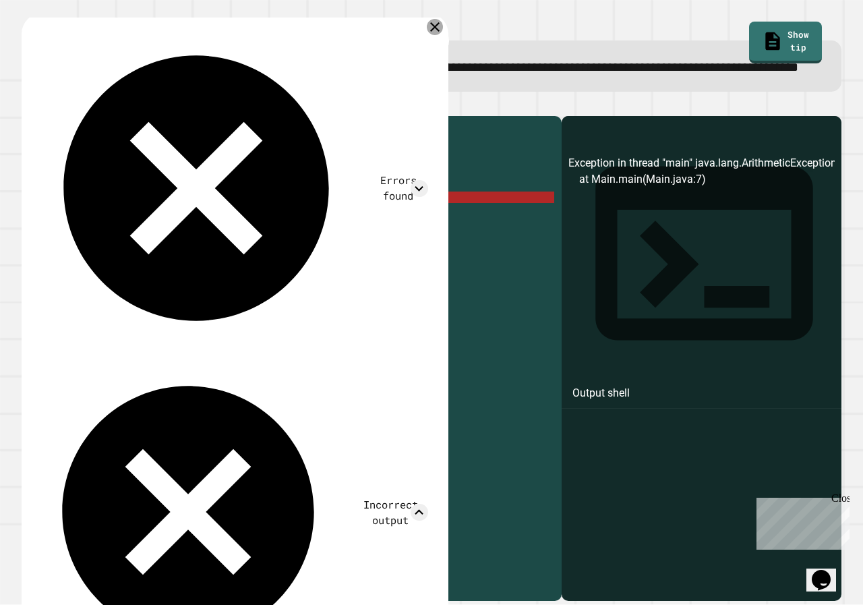
click at [436, 35] on icon at bounding box center [435, 27] width 16 height 16
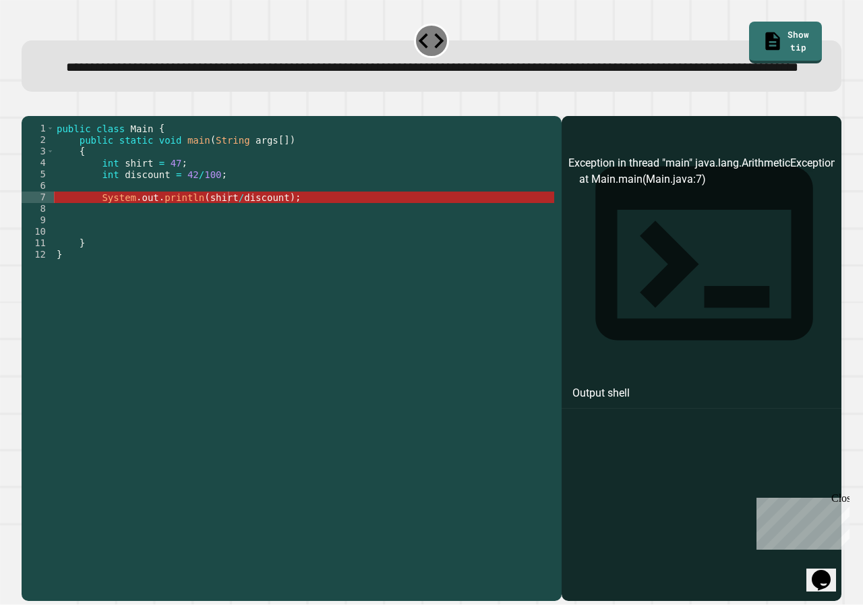
scroll to position [0, 2]
click at [280, 229] on div "public class Main { public static void main ( String args [ ]) { int shirt = 47…" at bounding box center [304, 335] width 501 height 424
click at [226, 232] on div "public class Main { public static void main ( String args [ ]) { int shirt = 47…" at bounding box center [304, 335] width 501 height 424
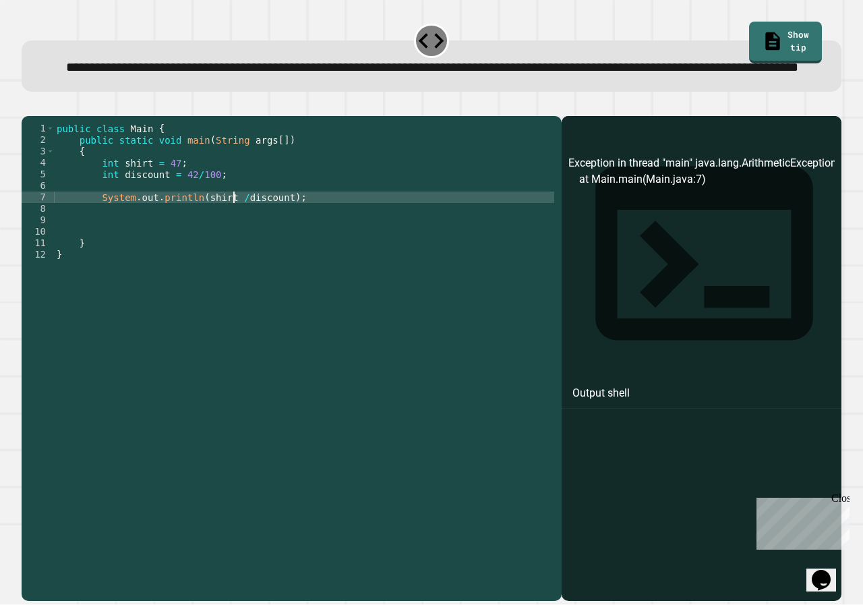
scroll to position [0, 13]
click at [28, 105] on icon "button" at bounding box center [28, 105] width 0 height 0
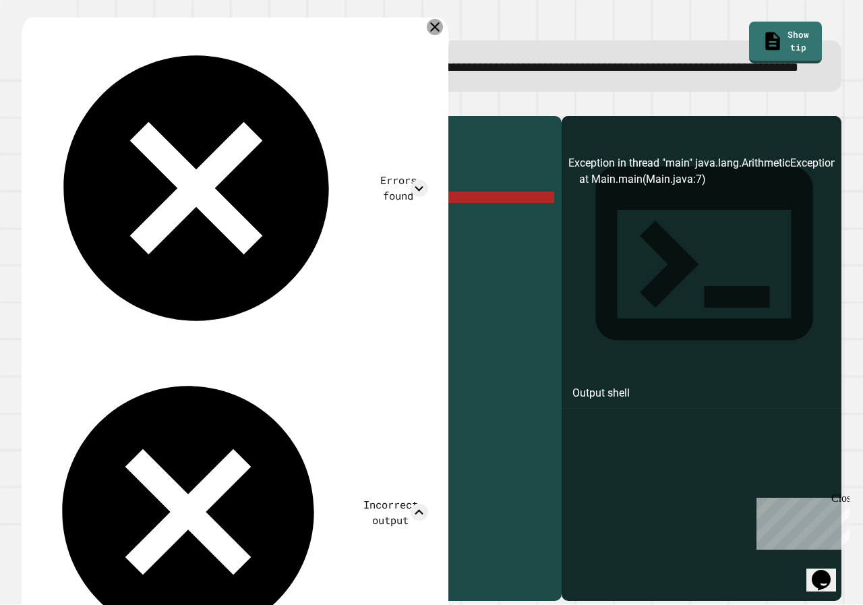
click at [430, 35] on icon at bounding box center [435, 27] width 16 height 16
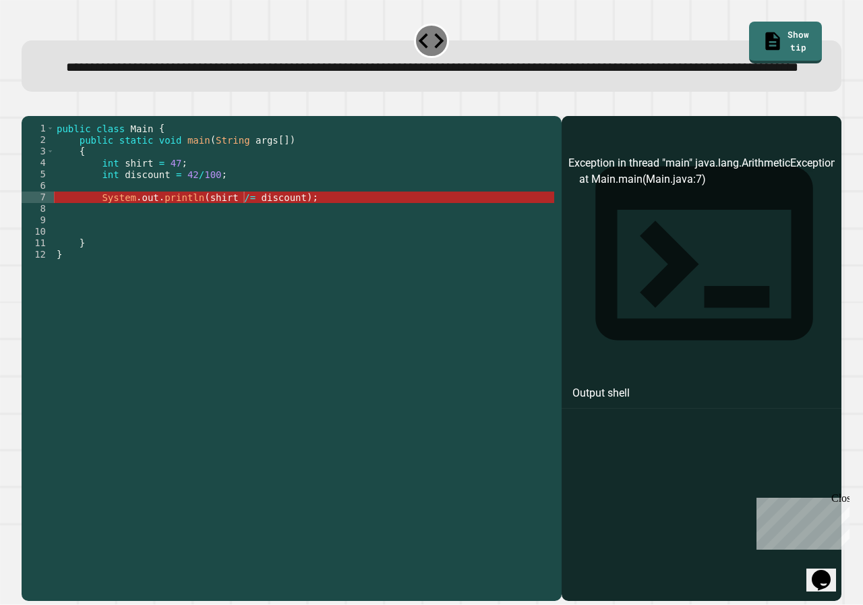
click at [237, 235] on div "public class Main { public static void main ( String args [ ]) { int shirt = 47…" at bounding box center [304, 335] width 501 height 424
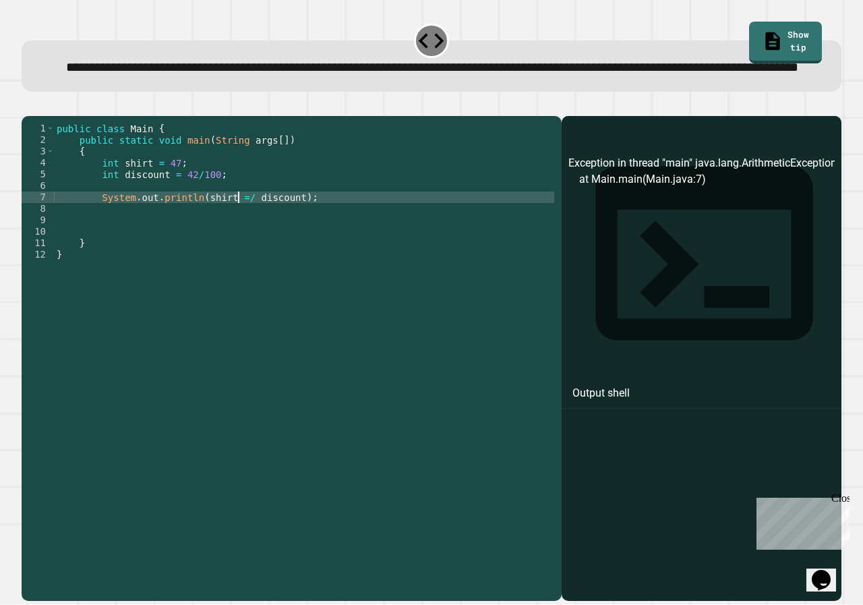
click at [28, 105] on button "button" at bounding box center [28, 105] width 0 height 0
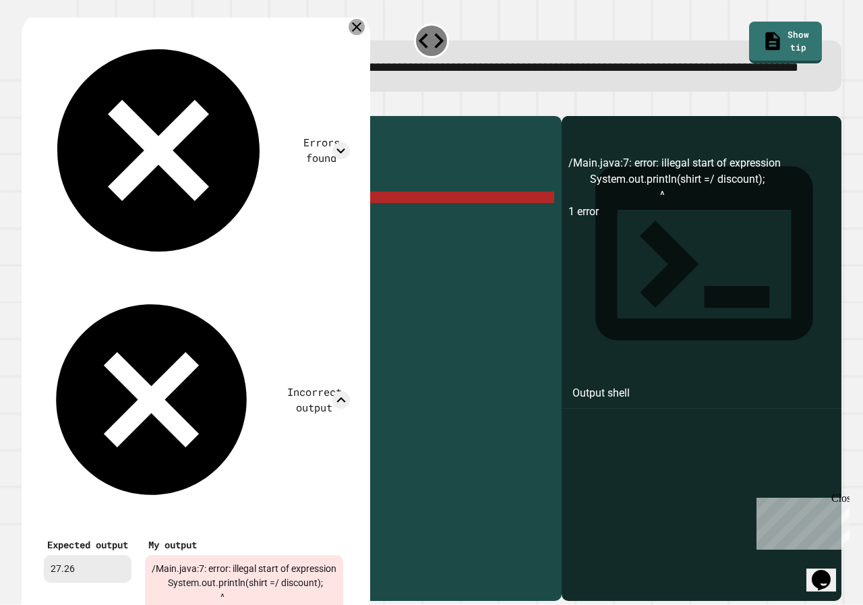
click at [365, 35] on icon at bounding box center [357, 27] width 16 height 16
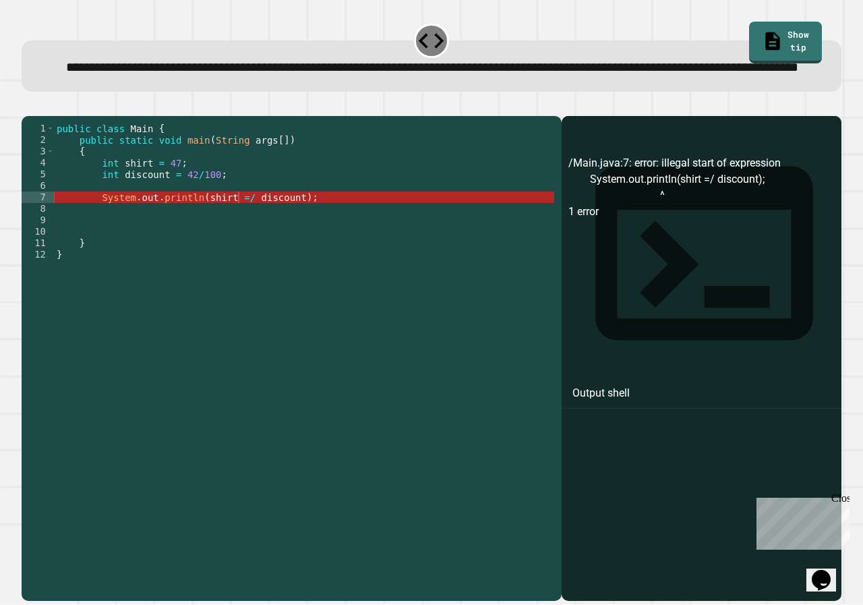
scroll to position [0, 8]
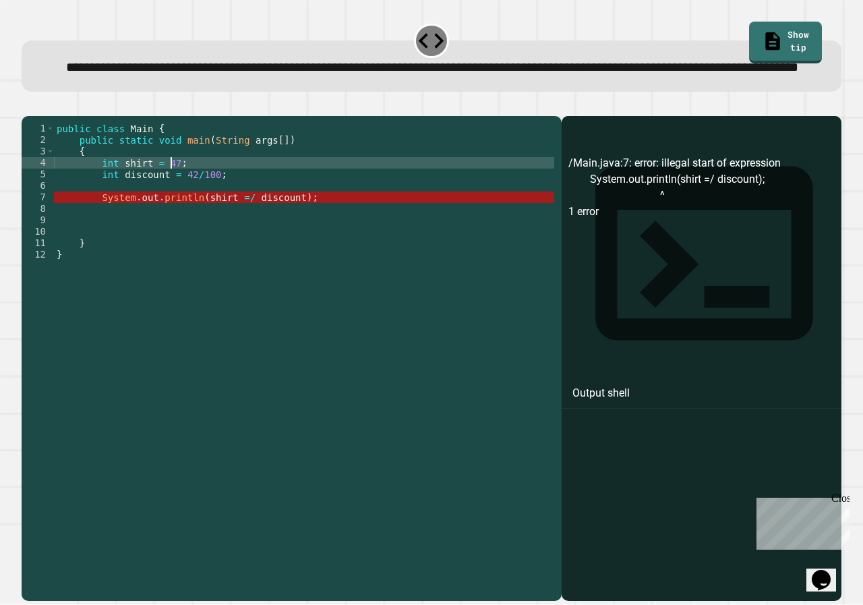
click at [169, 200] on div "public class Main { public static void main ( String args [ ]) { int shirt = 47…" at bounding box center [304, 335] width 501 height 424
click at [261, 210] on div "public class Main { public static void main ( String args [ ]) { int shirt = 47…" at bounding box center [304, 335] width 501 height 424
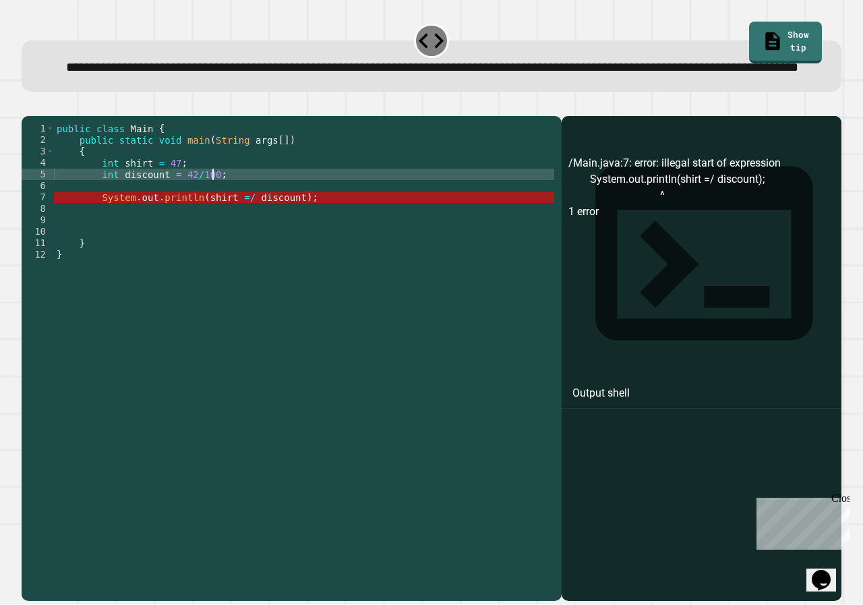
type textarea "**********"
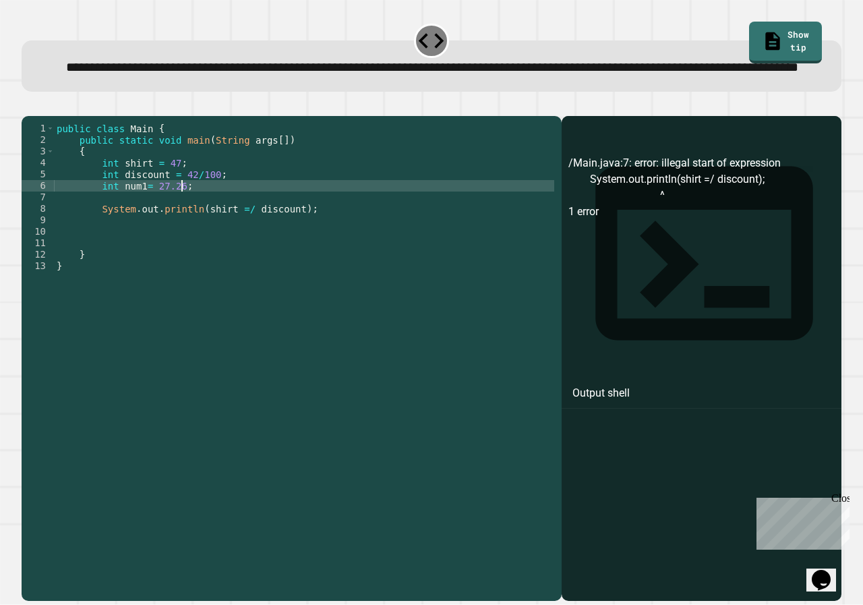
click at [241, 252] on div "public class Main { public static void main ( String args [ ]) { int shirt = 47…" at bounding box center [304, 335] width 501 height 424
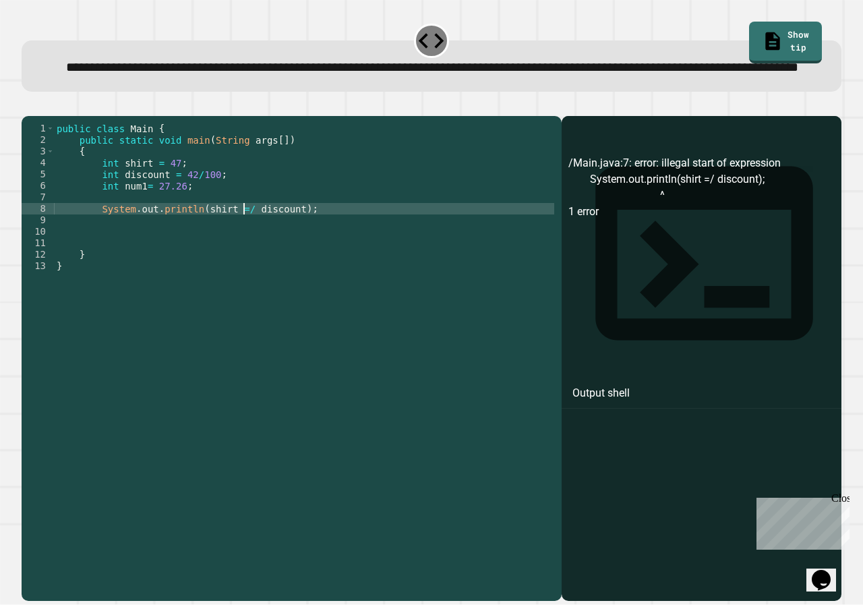
click at [235, 250] on div "public class Main { public static void main ( String args [ ]) { int shirt = 47…" at bounding box center [304, 335] width 501 height 424
click at [239, 251] on div "public class Main { public static void main ( String args [ ]) { int shirt = 47…" at bounding box center [304, 335] width 501 height 424
click at [41, 118] on icon "button" at bounding box center [37, 113] width 7 height 9
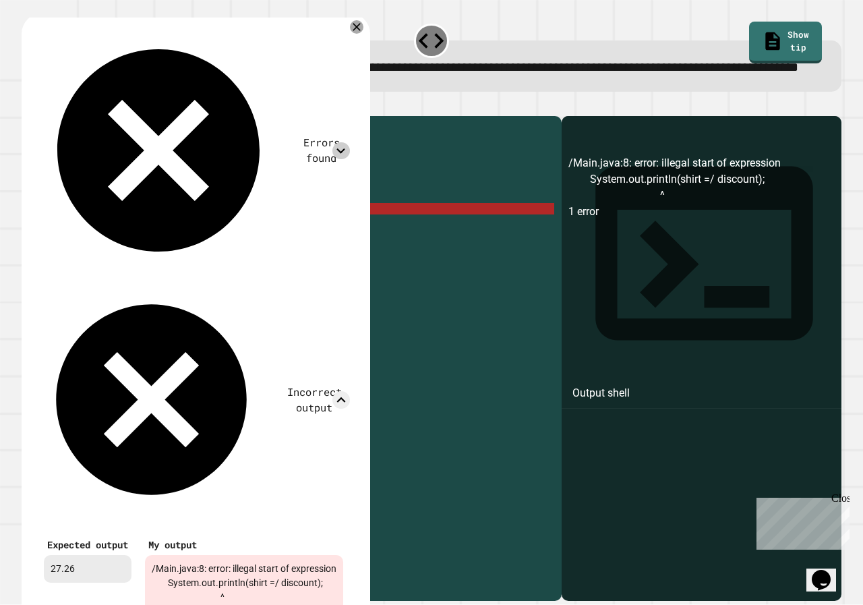
click at [350, 142] on icon at bounding box center [342, 151] width 18 height 18
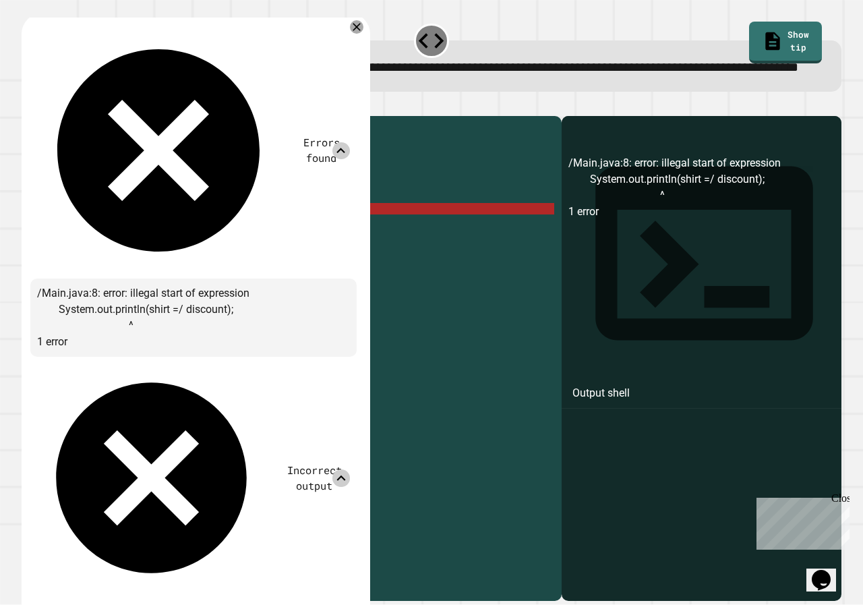
click at [350, 469] on icon at bounding box center [342, 478] width 18 height 18
click at [364, 34] on icon at bounding box center [356, 26] width 13 height 13
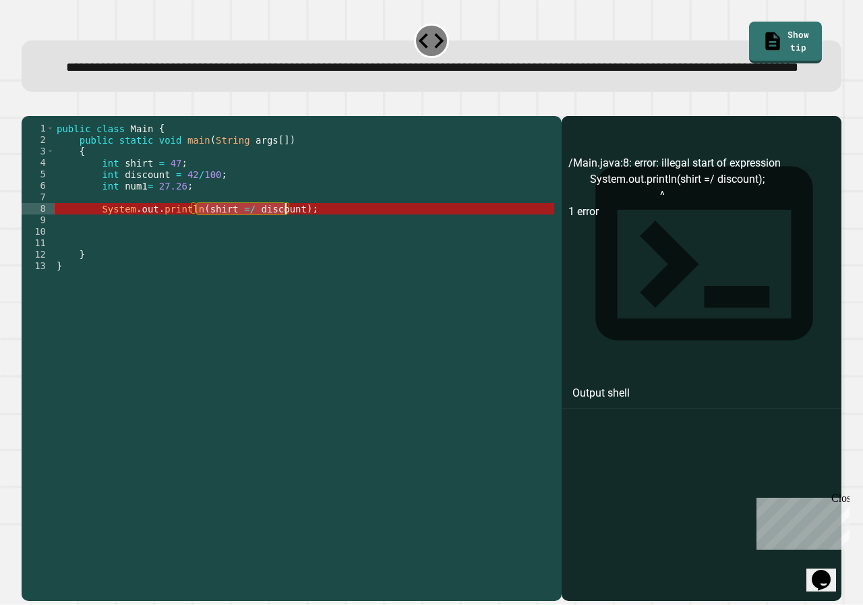
drag, startPoint x: 196, startPoint y: 249, endPoint x: 286, endPoint y: 248, distance: 89.7
click at [286, 248] on div "public class Main { public static void main ( String args [ ]) { int shirt = 47…" at bounding box center [304, 335] width 501 height 424
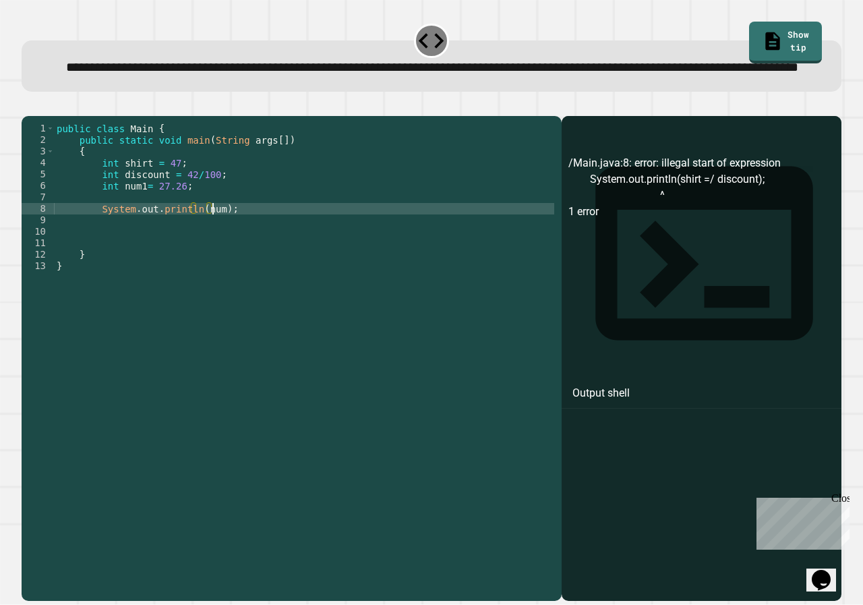
scroll to position [0, 11]
click at [53, 116] on div at bounding box center [432, 108] width 820 height 16
click at [28, 105] on button "button" at bounding box center [28, 105] width 0 height 0
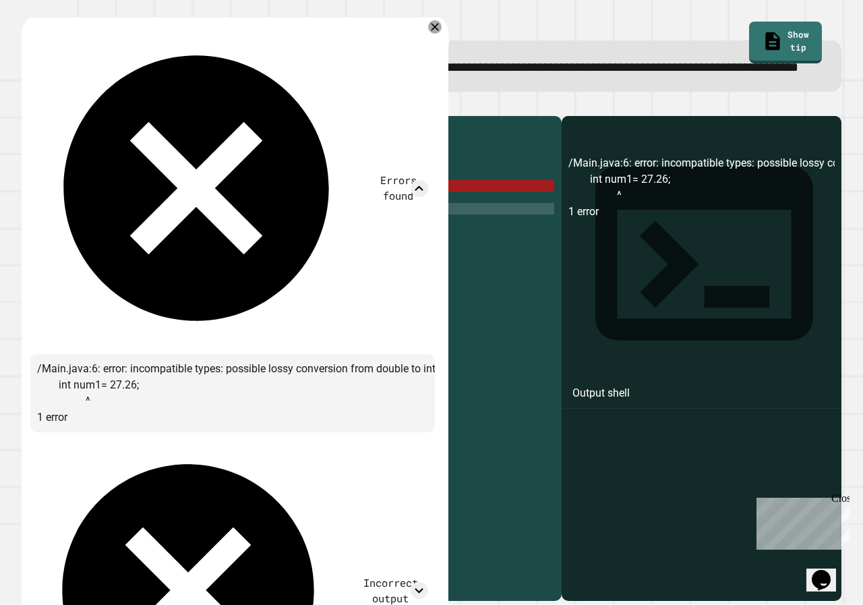
click at [426, 47] on div "Errors found /Main.java:6: error: incompatible types: possible lossy conversion…" at bounding box center [232, 385] width 405 height 726
click at [429, 35] on div at bounding box center [435, 27] width 16 height 16
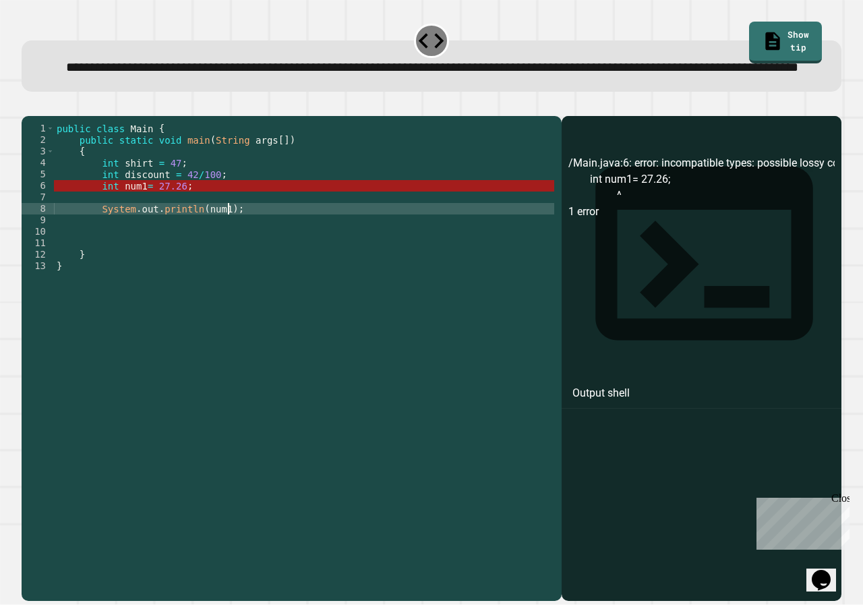
click at [275, 250] on div "public class Main { public static void main ( String args [ ]) { int shirt = 47…" at bounding box center [304, 335] width 501 height 424
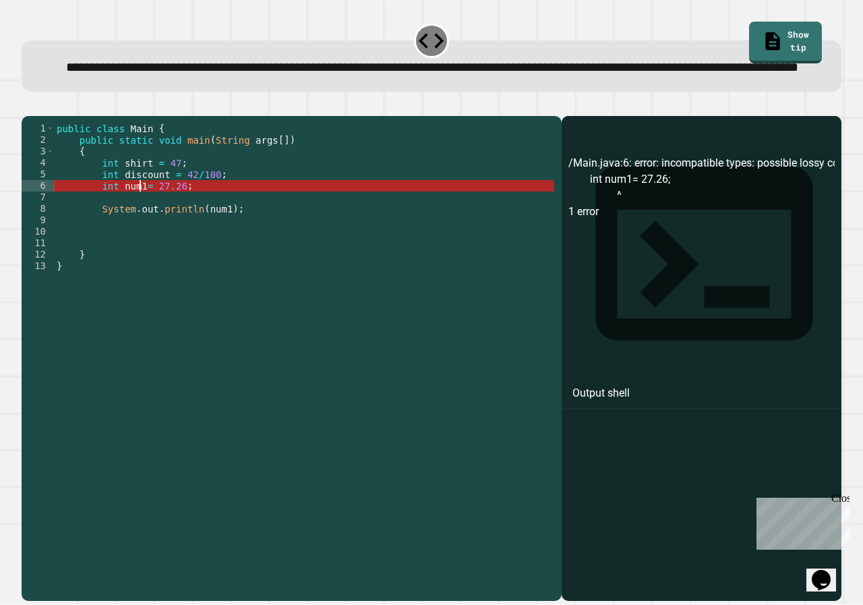
click at [138, 226] on div "public class Main { public static void main ( String args [ ]) { int shirt = 47…" at bounding box center [304, 335] width 501 height 424
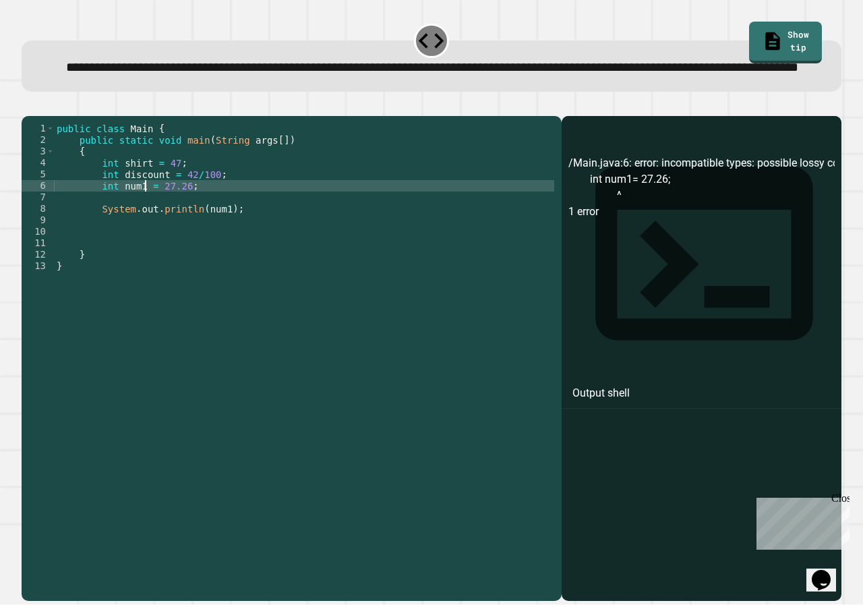
click at [201, 226] on div "public class Main { public static void main ( String args [ ]) { int shirt = 47…" at bounding box center [304, 335] width 501 height 424
click at [216, 250] on div "public class Main { public static void main ( String args [ ]) { int shirt = 47…" at bounding box center [304, 335] width 501 height 424
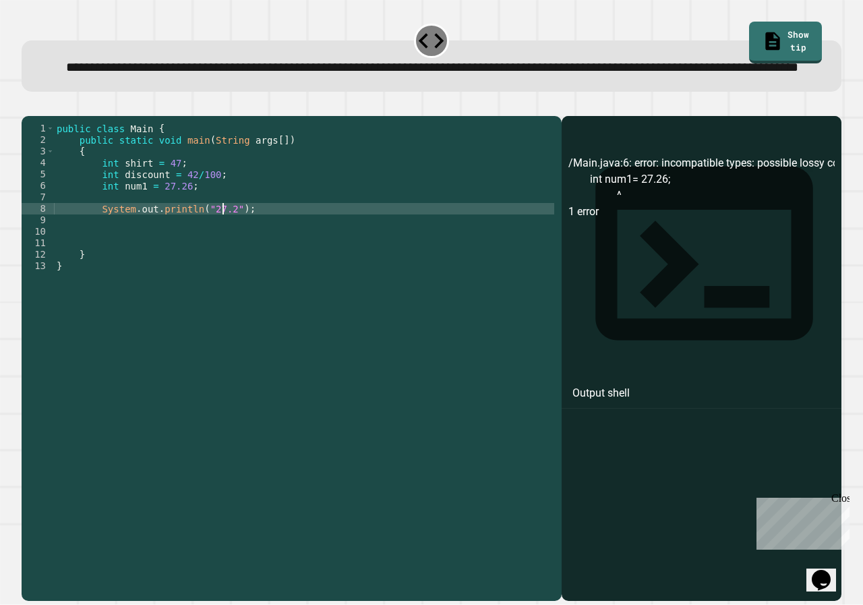
scroll to position [0, 12]
click at [28, 105] on icon "button" at bounding box center [28, 105] width 0 height 0
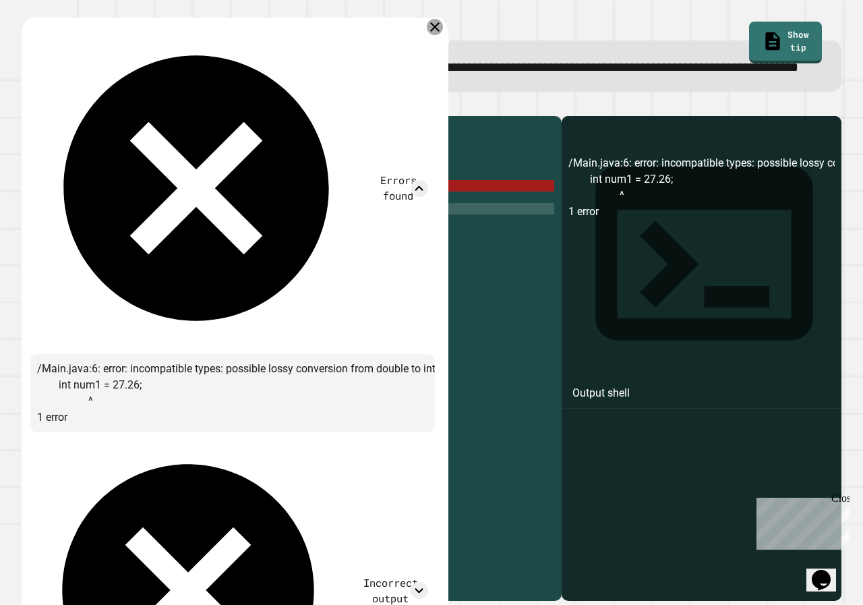
click at [430, 35] on icon at bounding box center [435, 27] width 16 height 16
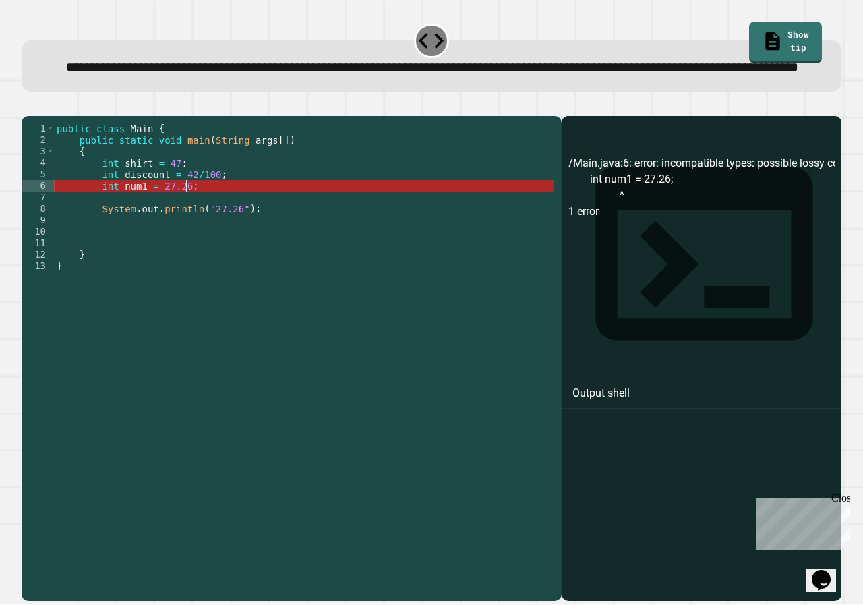
scroll to position [0, 9]
drag, startPoint x: 215, startPoint y: 221, endPoint x: 9, endPoint y: 221, distance: 206.4
click at [9, 221] on div "**********" at bounding box center [431, 302] width 863 height 605
type textarea "**********"
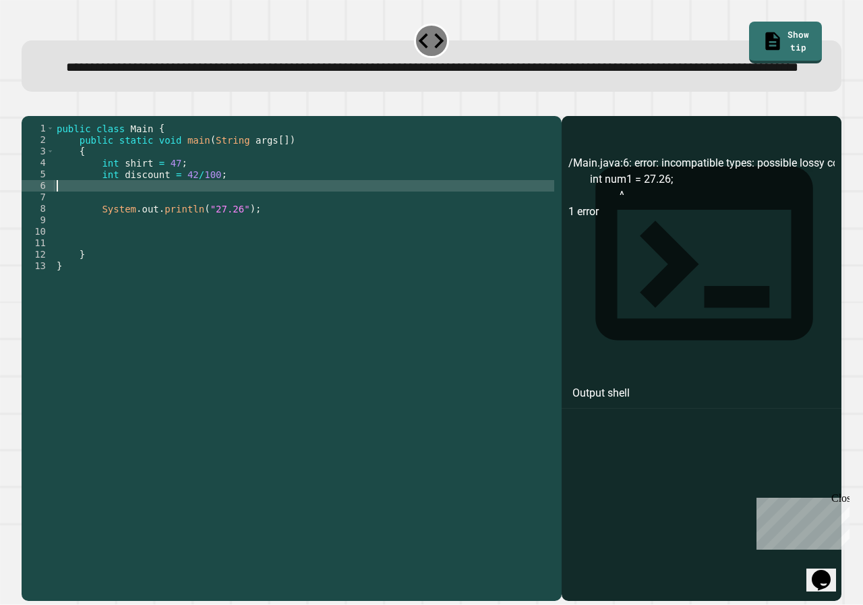
scroll to position [0, 0]
click at [28, 105] on button "button" at bounding box center [28, 105] width 0 height 0
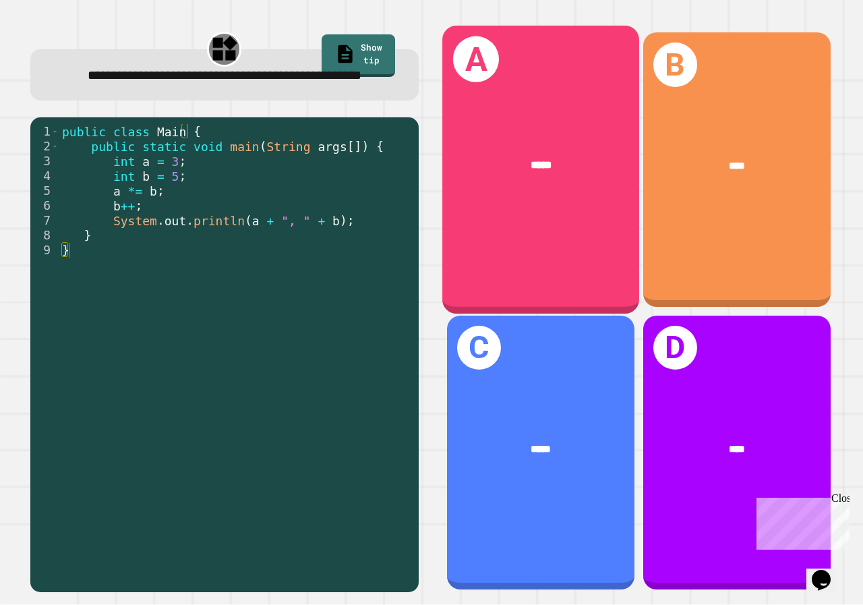
click at [541, 238] on div "A *****" at bounding box center [541, 170] width 197 height 288
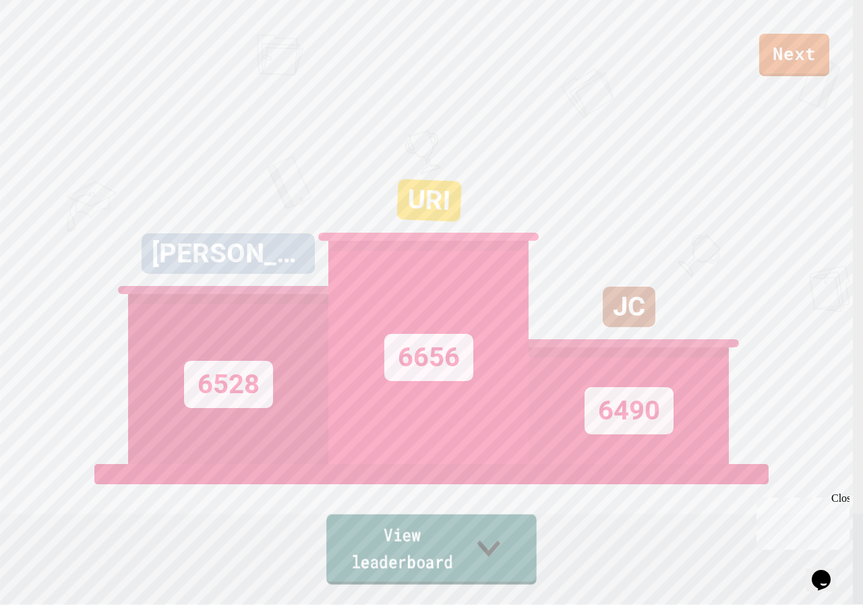
click at [537, 565] on link "View leaderboard" at bounding box center [431, 550] width 210 height 70
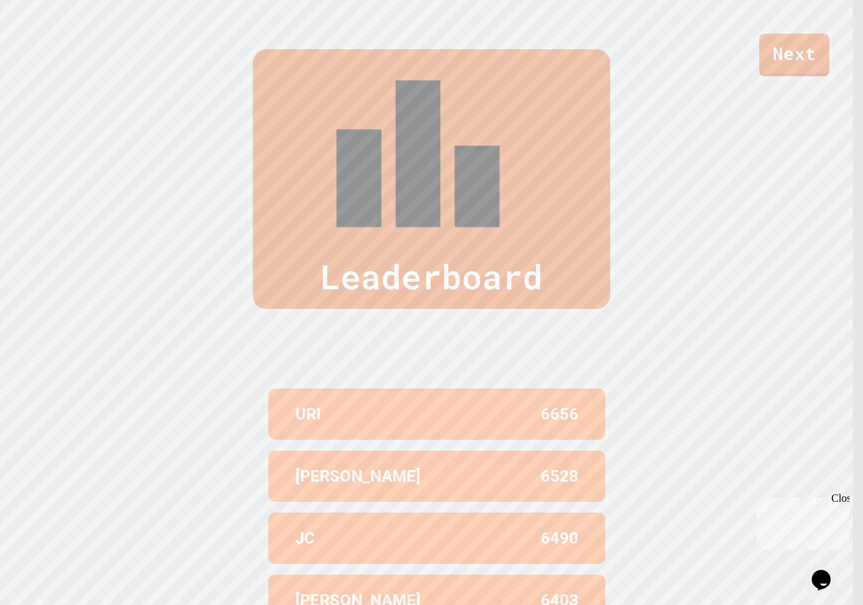
scroll to position [610, 0]
drag, startPoint x: 501, startPoint y: 480, endPoint x: 628, endPoint y: 489, distance: 127.8
click at [628, 489] on div "Leaderboard URI 6656 RYAN KIM 6528 JC 6490 DAVID A 6403 JESSE 6332" at bounding box center [431, 371] width 863 height 752
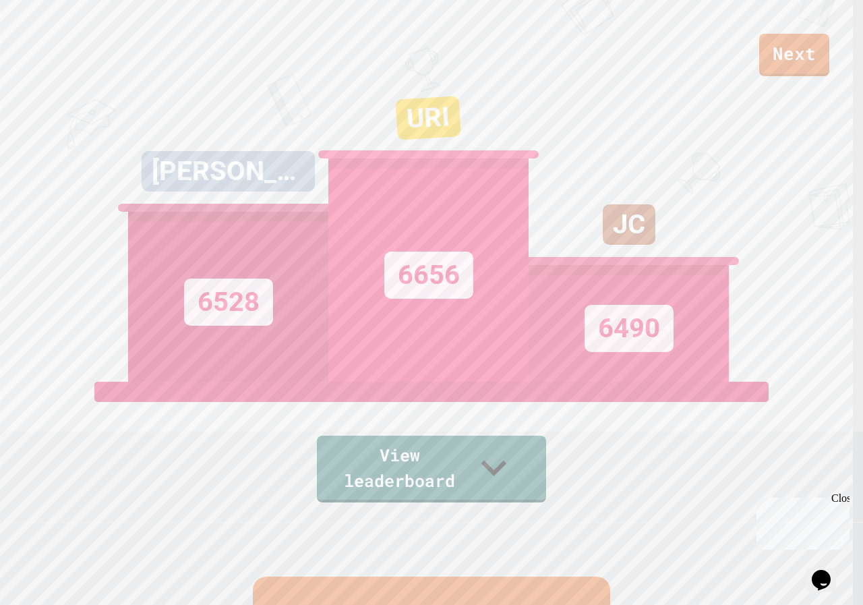
scroll to position [71, 0]
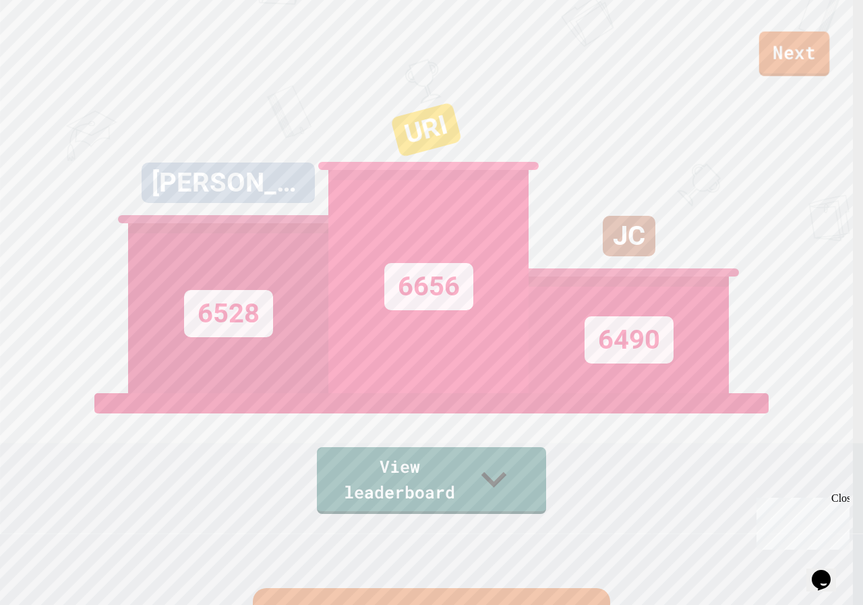
click at [808, 66] on link "Next" at bounding box center [795, 54] width 70 height 45
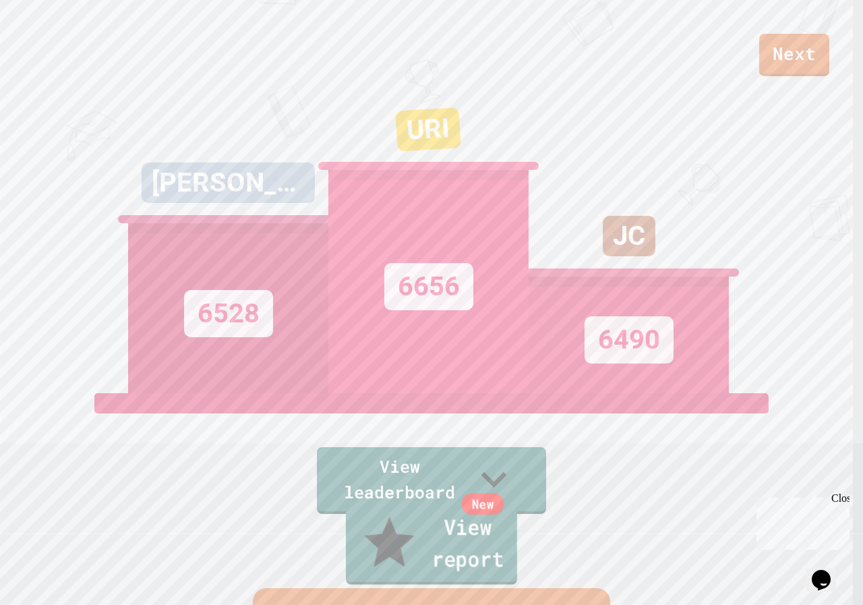
click at [495, 554] on link "New View report" at bounding box center [431, 544] width 171 height 81
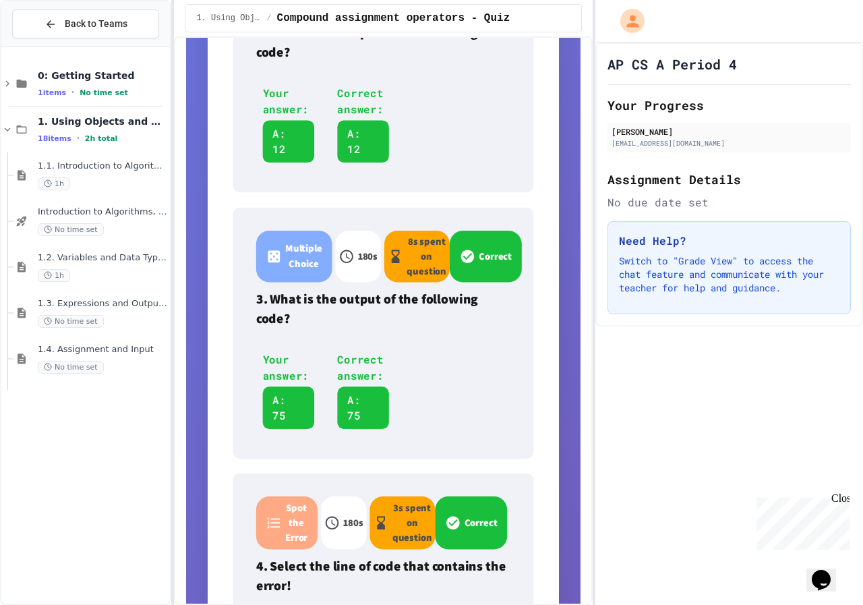
scroll to position [809, 0]
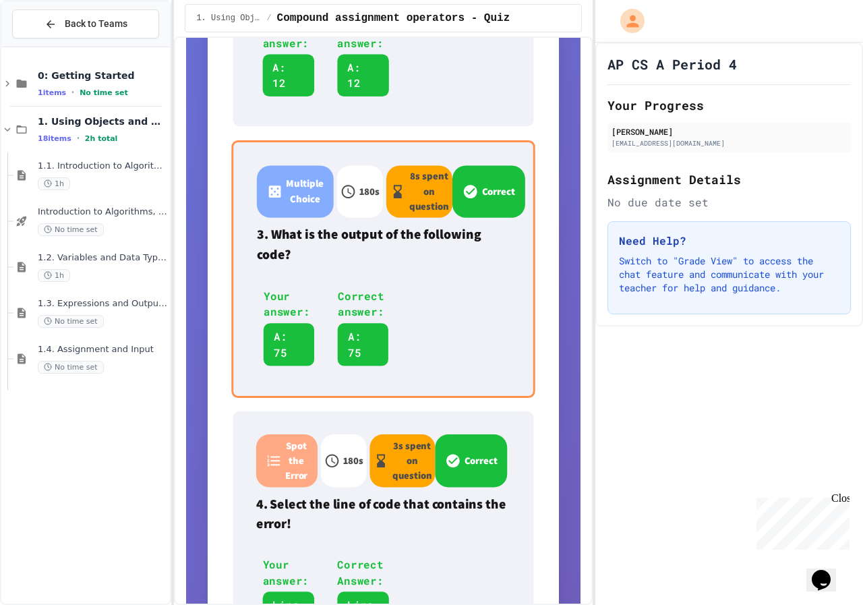
click at [441, 320] on div "Multiple Choice 180 s 8 s spent on question Correct 3. What is the output of th…" at bounding box center [384, 269] width 304 height 258
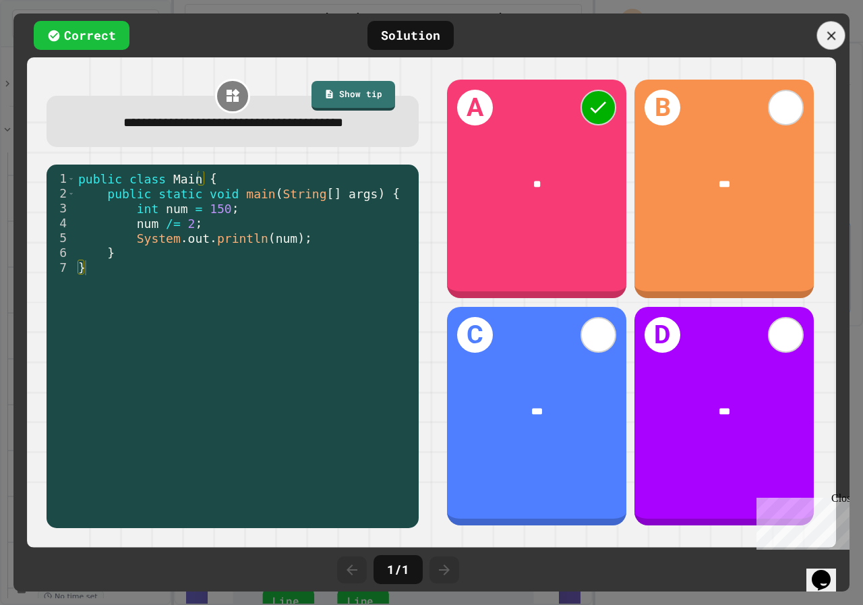
click at [834, 39] on icon at bounding box center [831, 35] width 9 height 9
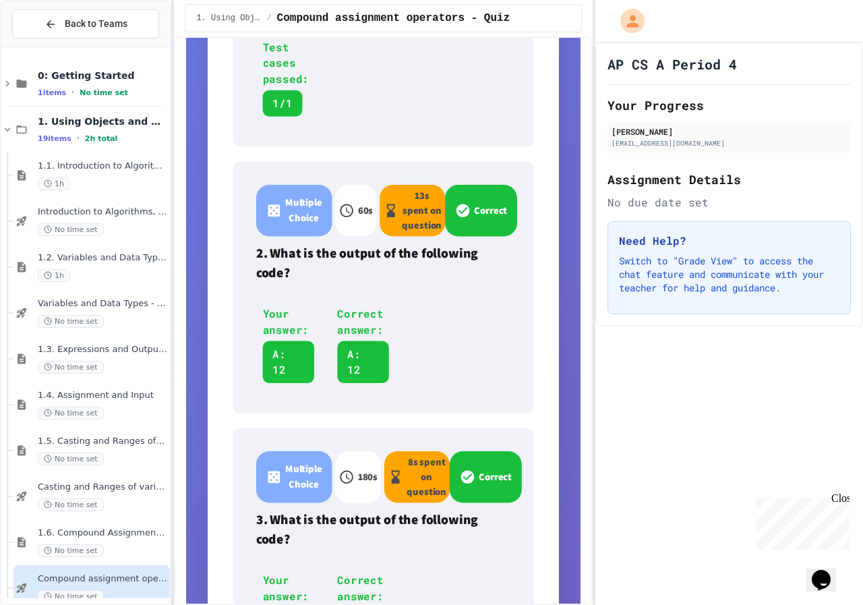
scroll to position [270, 0]
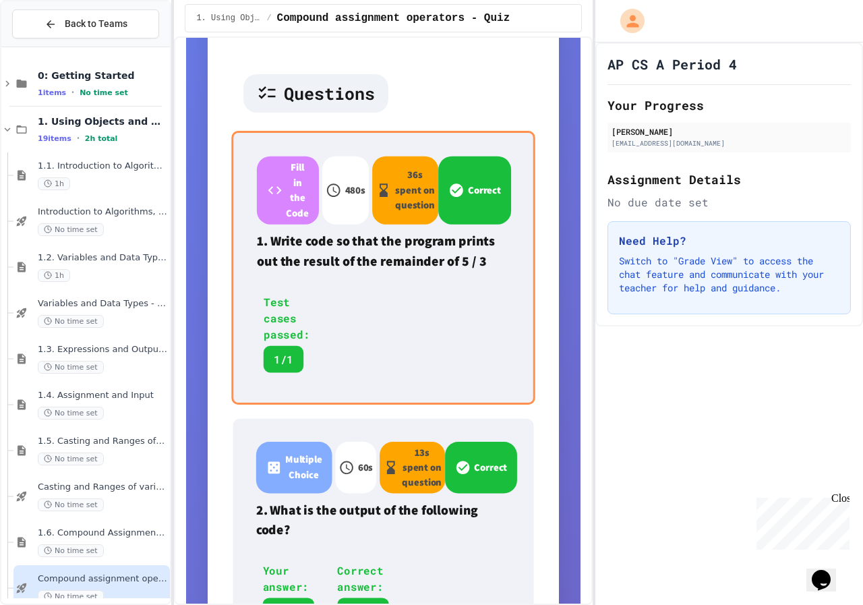
click at [428, 331] on div "Fill in the Code 480 s 36 s spent on question Correct 1. Write code so that the…" at bounding box center [384, 268] width 304 height 274
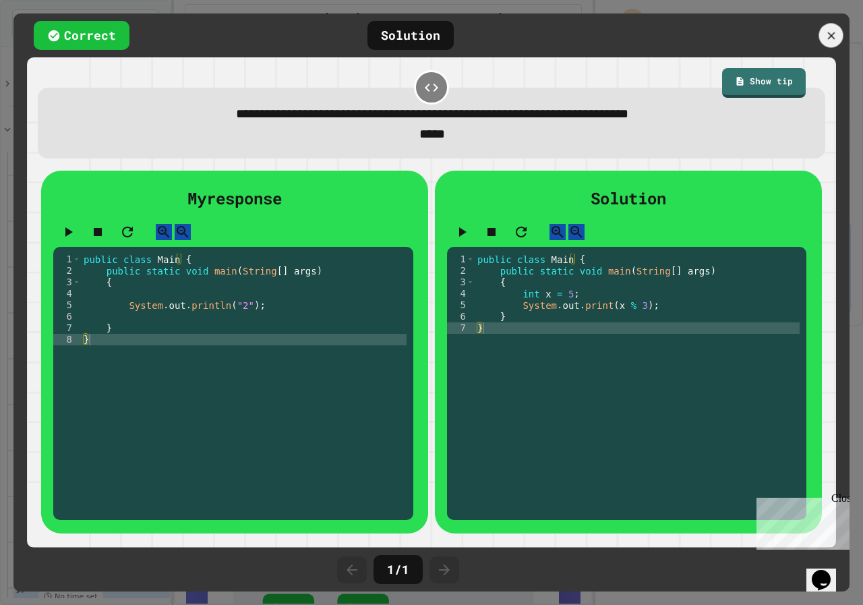
click at [820, 45] on div at bounding box center [776, 36] width 148 height 24
click at [836, 35] on icon at bounding box center [831, 35] width 14 height 14
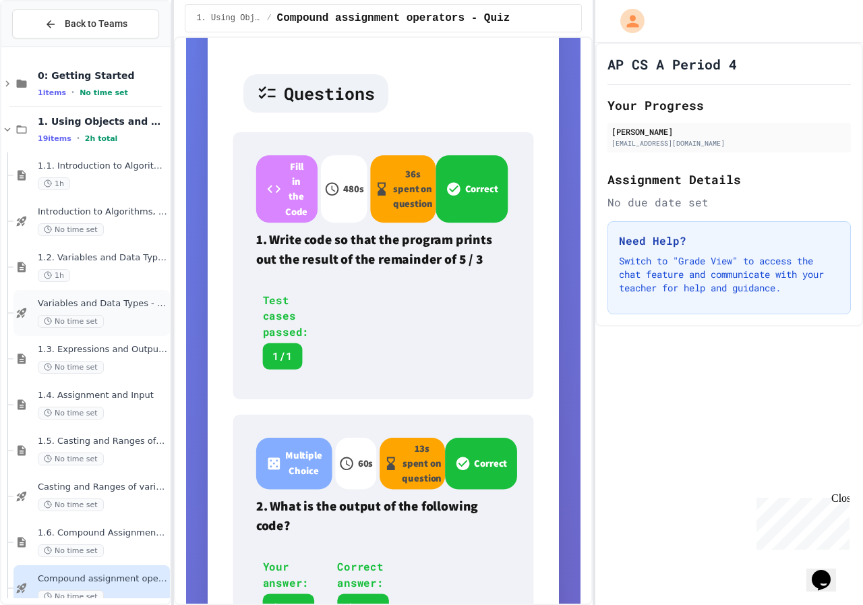
click at [98, 300] on span "Variables and Data Types - Quiz" at bounding box center [103, 303] width 130 height 11
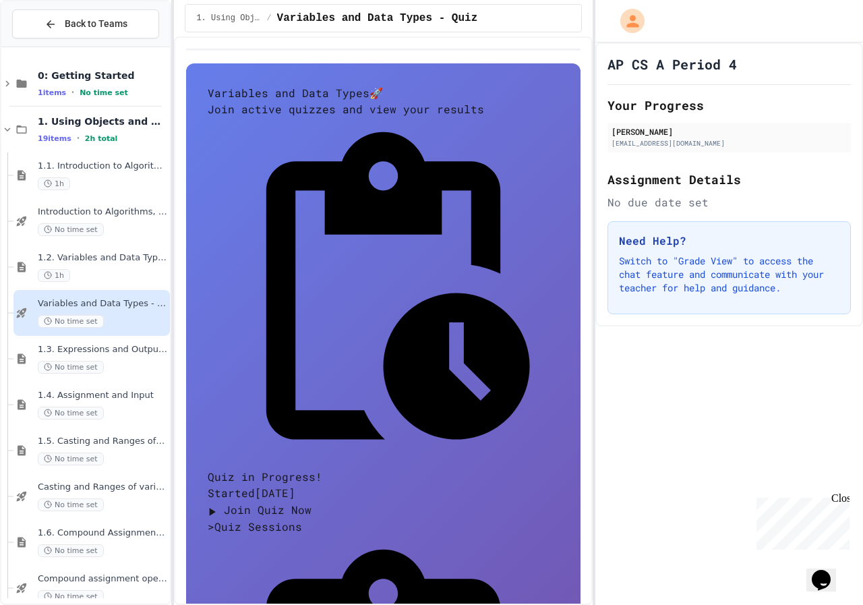
click at [148, 273] on div "1h" at bounding box center [103, 275] width 130 height 13
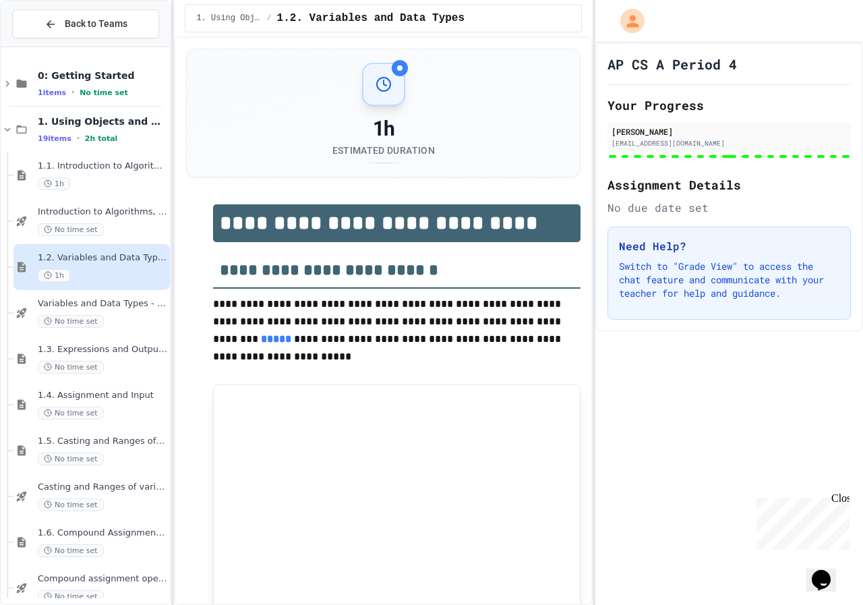
type input "***"
type input "*"
type input "******"
type input "***"
type input "********"
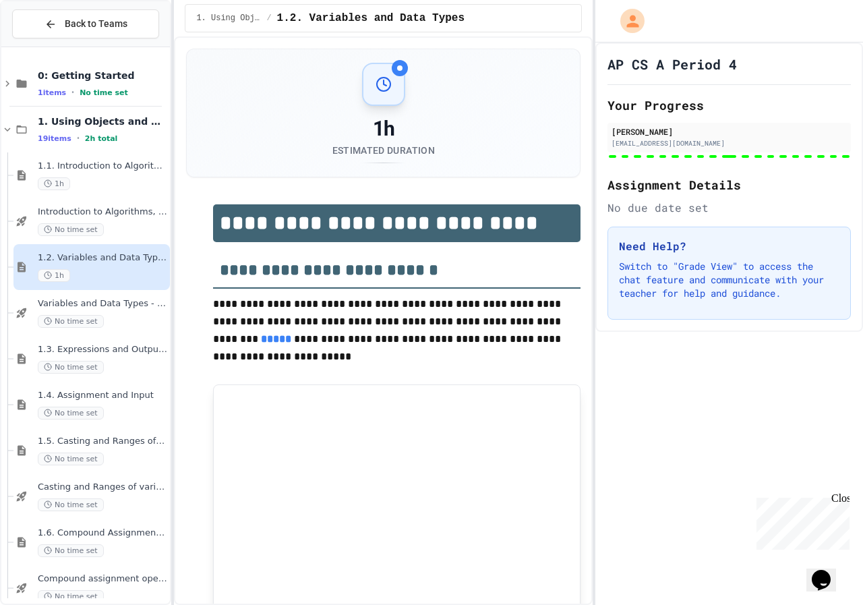
type input "********"
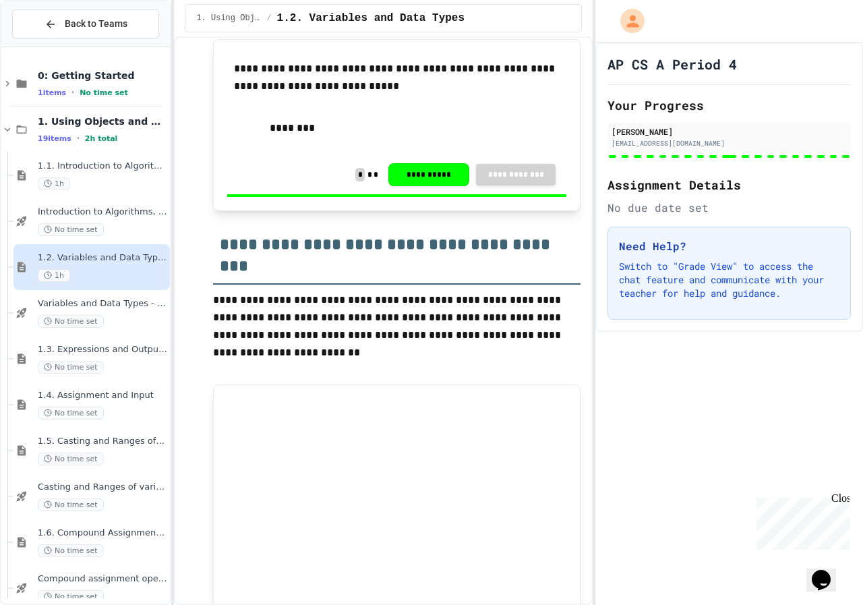
scroll to position [9781, 0]
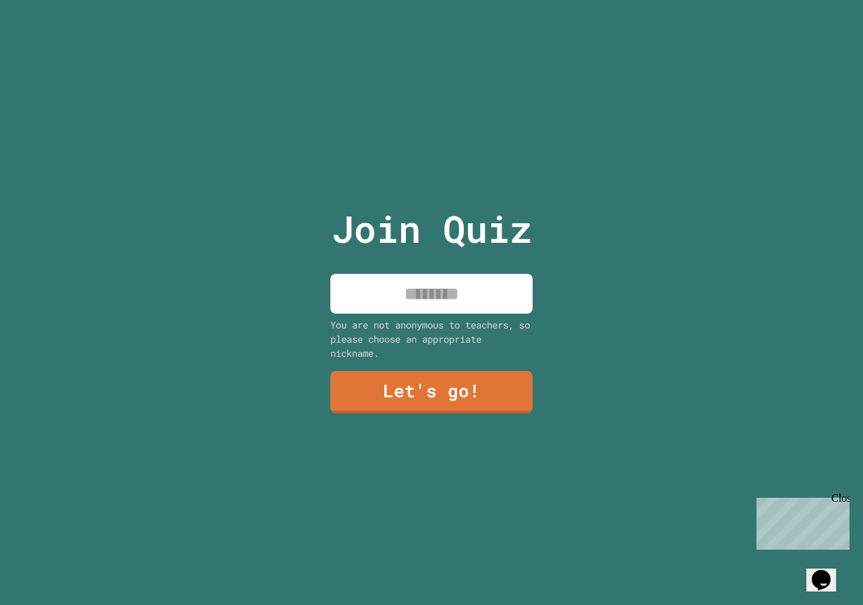
click at [418, 297] on input at bounding box center [432, 294] width 202 height 40
type input "*****"
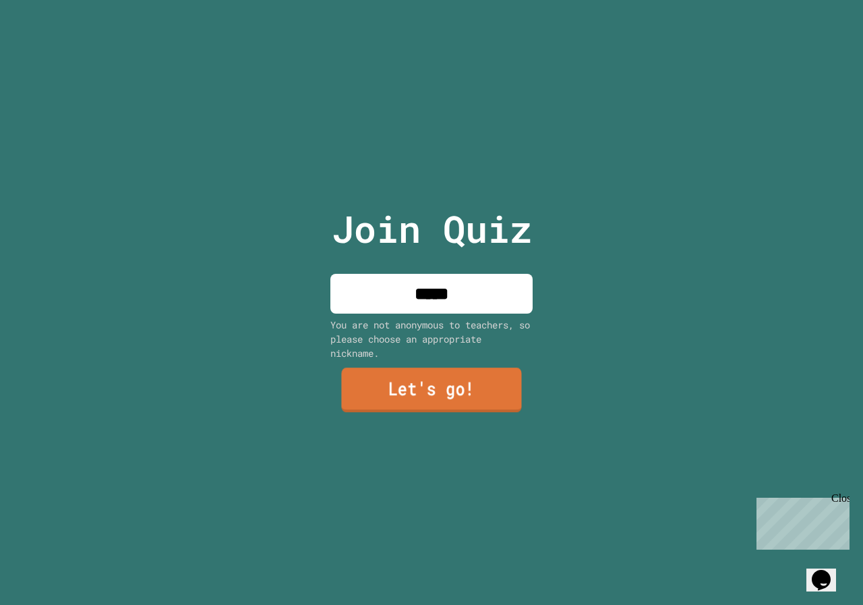
click at [455, 385] on link "Let's go!" at bounding box center [431, 390] width 180 height 45
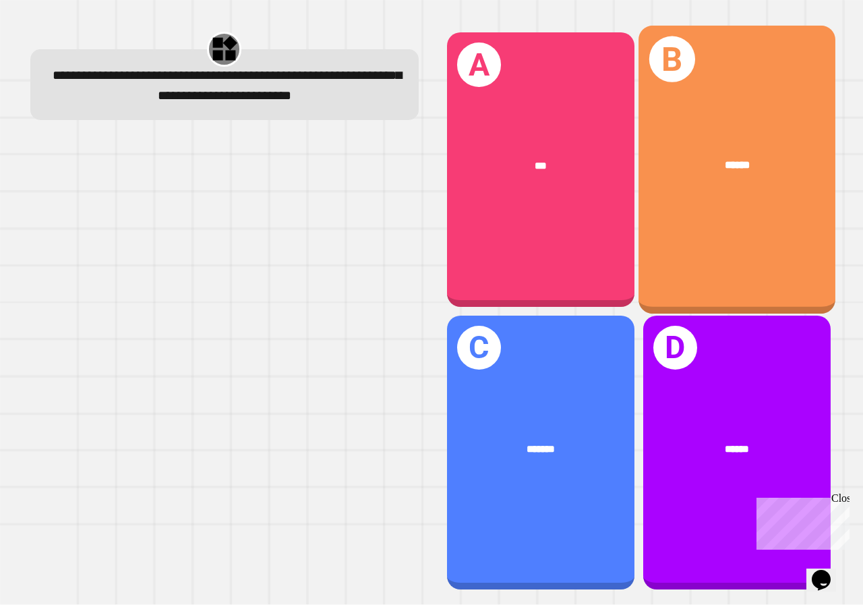
click at [660, 178] on div "******" at bounding box center [737, 166] width 197 height 59
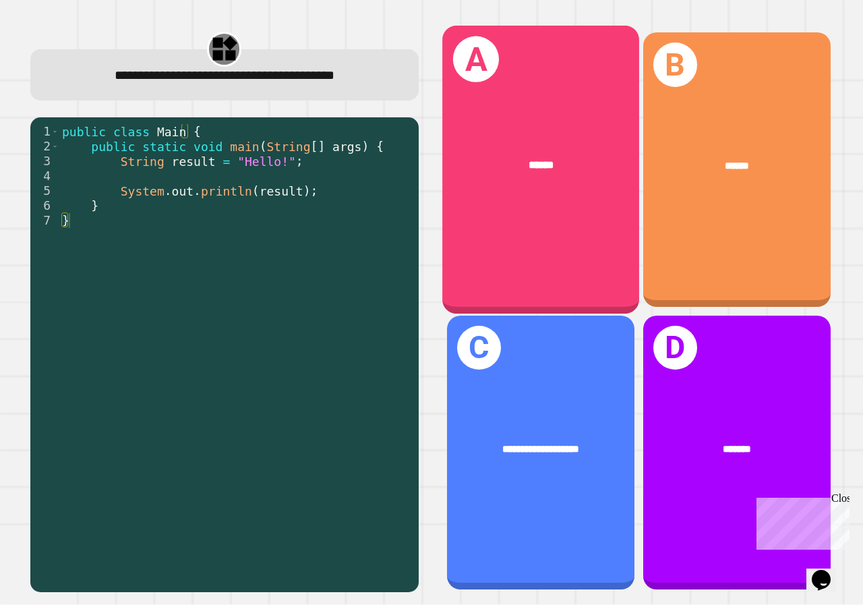
click at [508, 235] on div "A ******" at bounding box center [541, 170] width 197 height 288
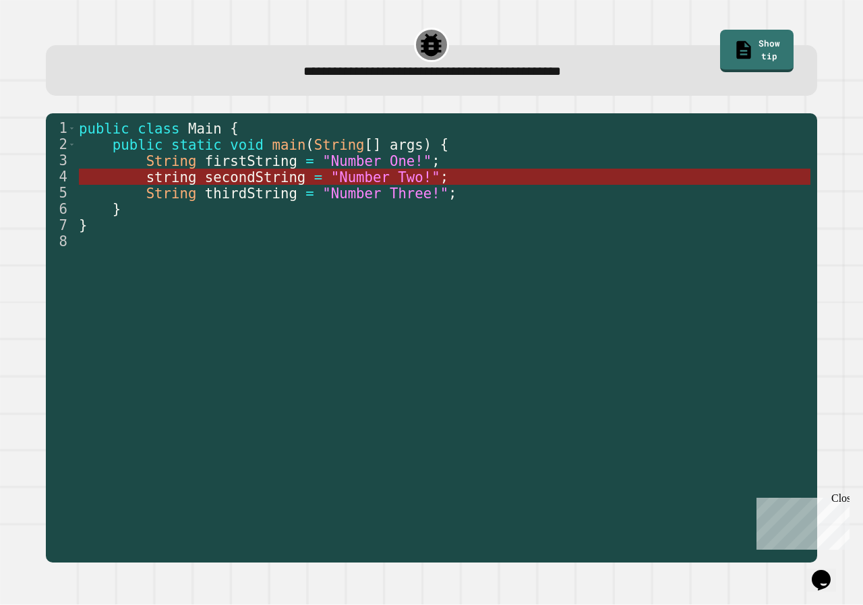
click at [344, 171] on span ""Number Two!"" at bounding box center [385, 177] width 109 height 16
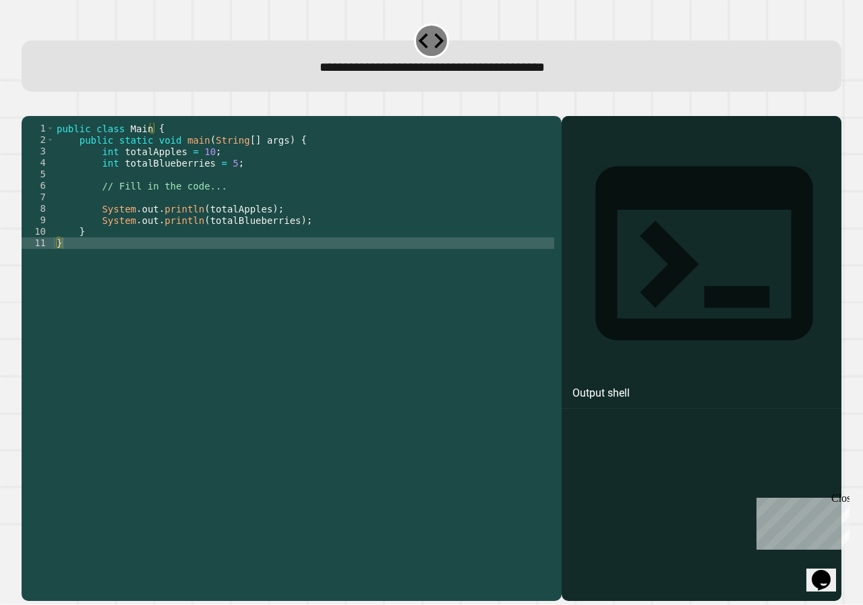
click at [217, 204] on div "public class Main { public static void main ( String [ ] args ) { int totalAppl…" at bounding box center [304, 346] width 501 height 447
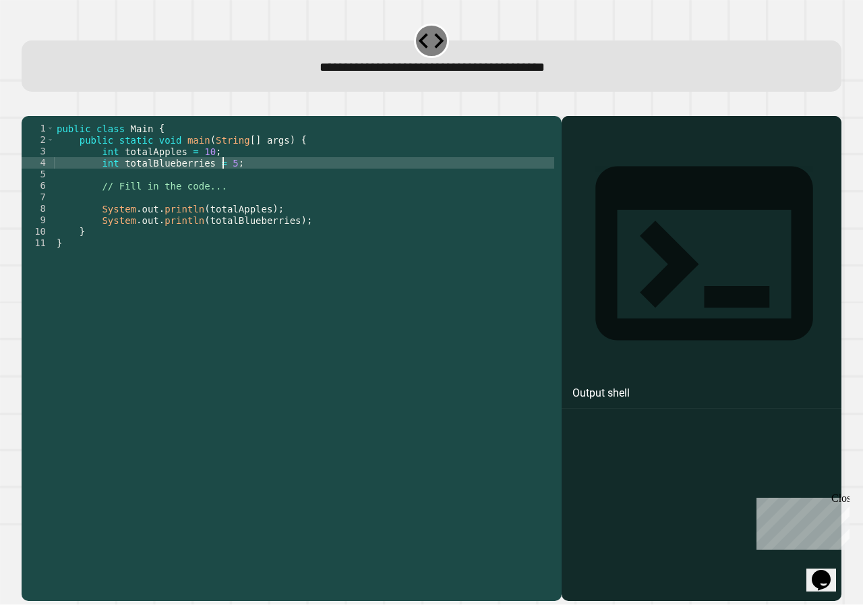
click at [223, 183] on div "public class Main { public static void main ( String [ ] args ) { int totalAppl…" at bounding box center [304, 346] width 501 height 447
type textarea "**********"
click at [28, 105] on button "button" at bounding box center [28, 105] width 0 height 0
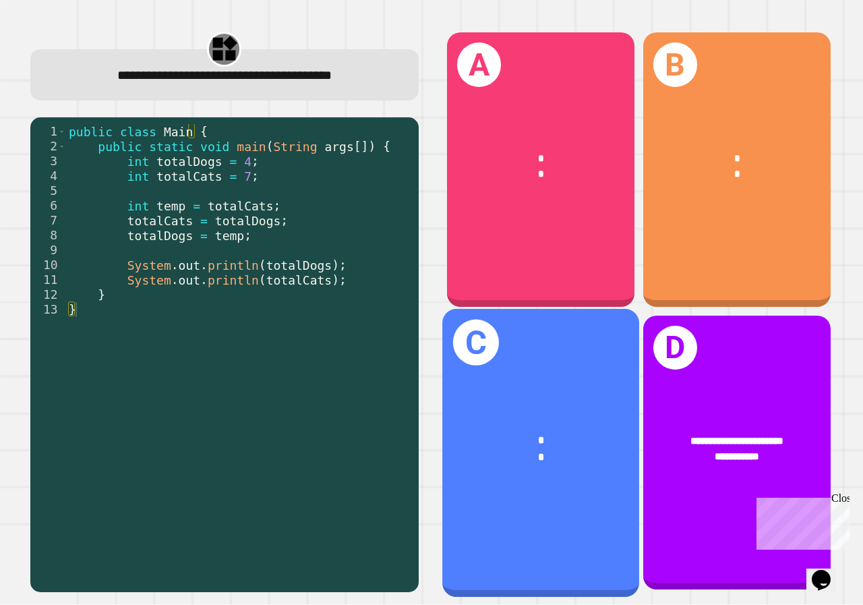
click at [569, 432] on div "*" at bounding box center [541, 440] width 154 height 16
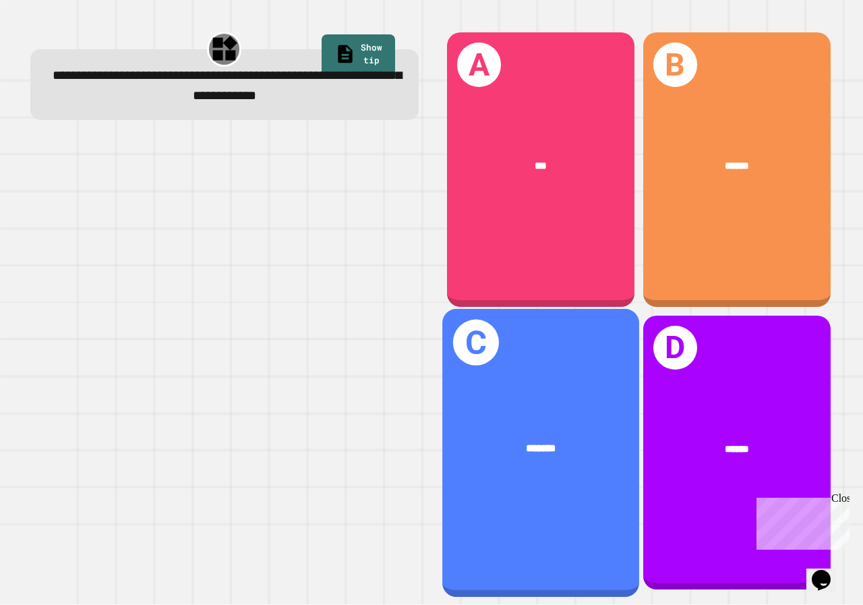
click at [557, 440] on div "*******" at bounding box center [541, 448] width 154 height 16
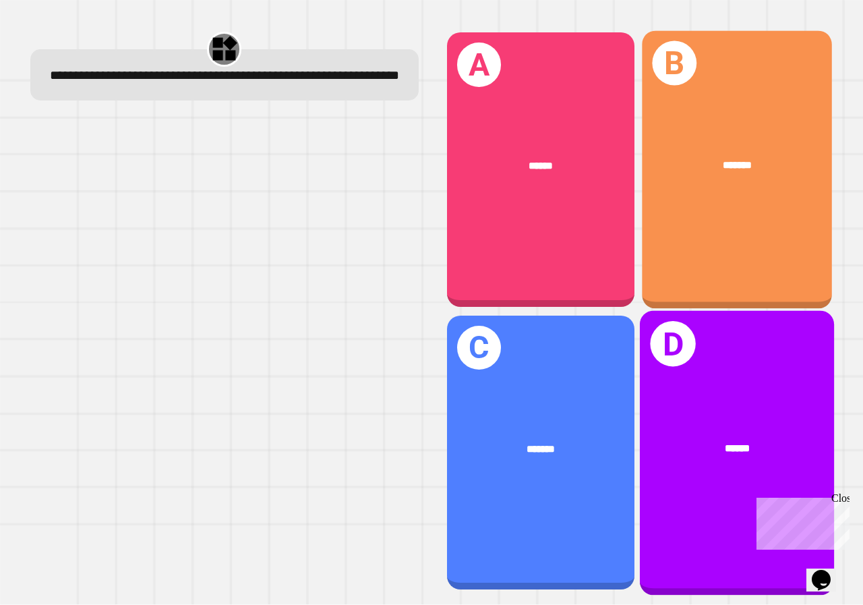
click at [504, 109] on div "A ******" at bounding box center [541, 169] width 188 height 275
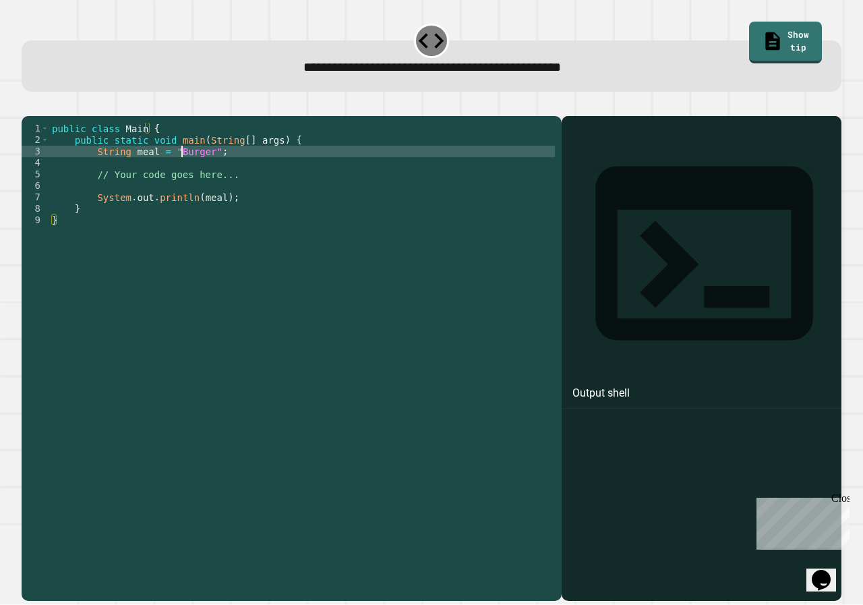
click at [182, 175] on div "public class Main { public static void main ( String [ ] args ) { String meal =…" at bounding box center [302, 346] width 506 height 447
click at [39, 114] on icon "button" at bounding box center [37, 113] width 7 height 9
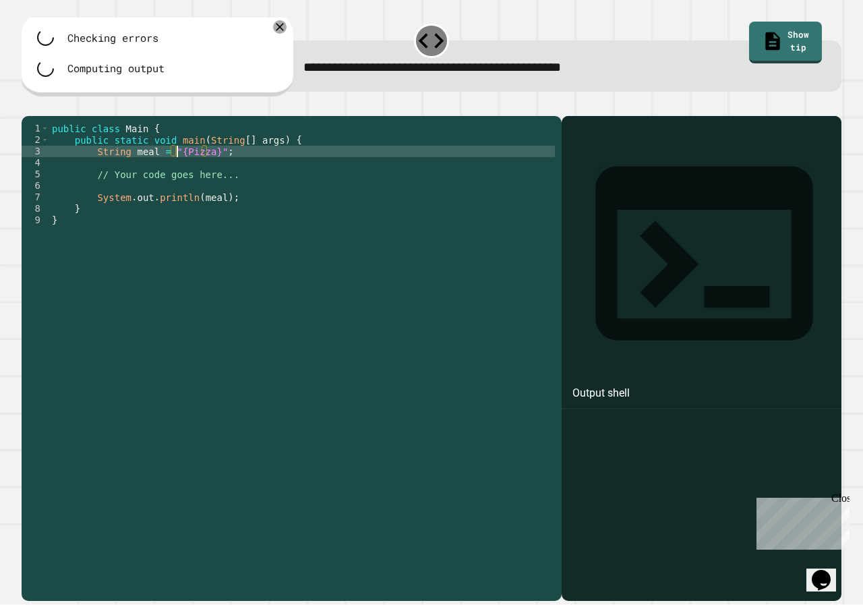
click at [176, 169] on div "public class Main { public static void main ( String [ ] args ) { String meal =…" at bounding box center [302, 346] width 506 height 447
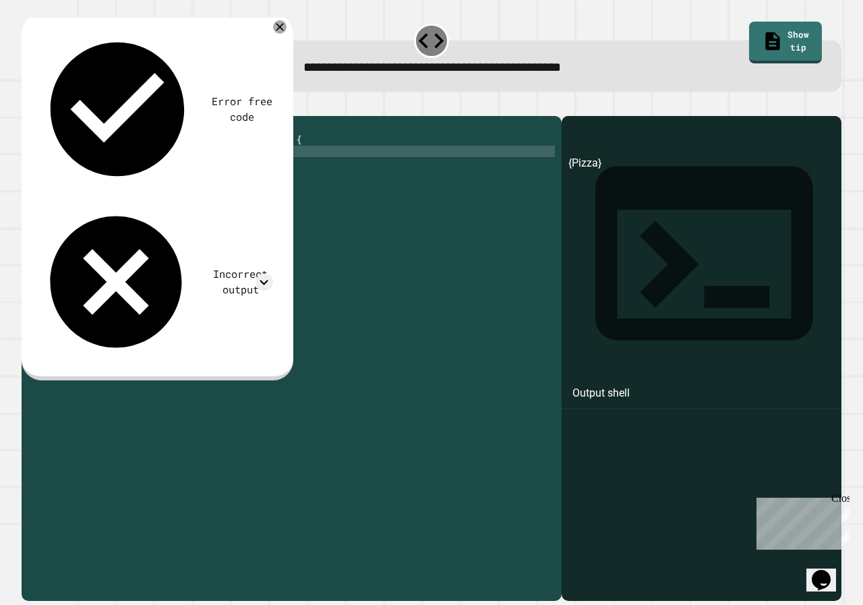
click at [202, 170] on div "public class Main { public static void main ( String [ ] args ) { String meal =…" at bounding box center [302, 346] width 506 height 447
type textarea "**********"
click at [59, 114] on div at bounding box center [432, 108] width 820 height 16
click at [40, 112] on icon "button" at bounding box center [37, 113] width 7 height 9
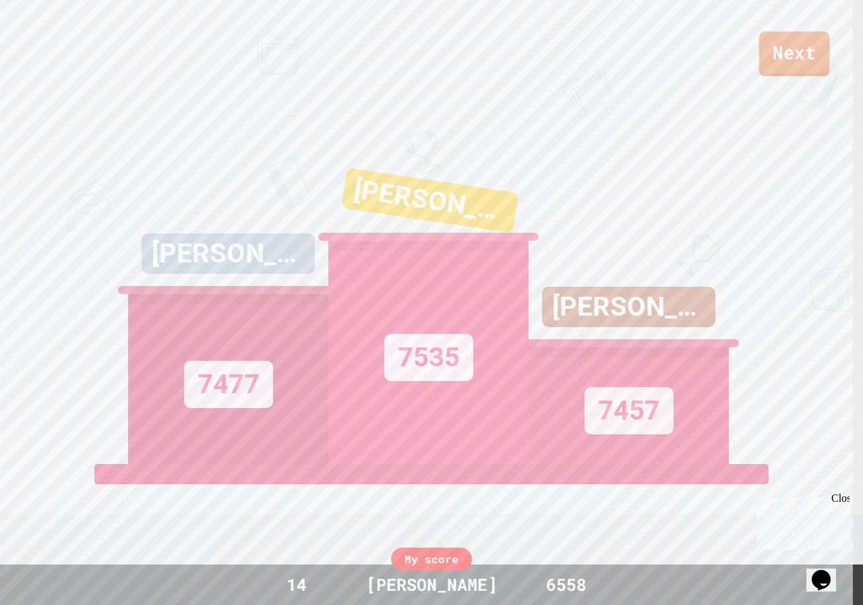
click at [803, 65] on link "Next" at bounding box center [795, 54] width 71 height 45
